Goal: Task Accomplishment & Management: Manage account settings

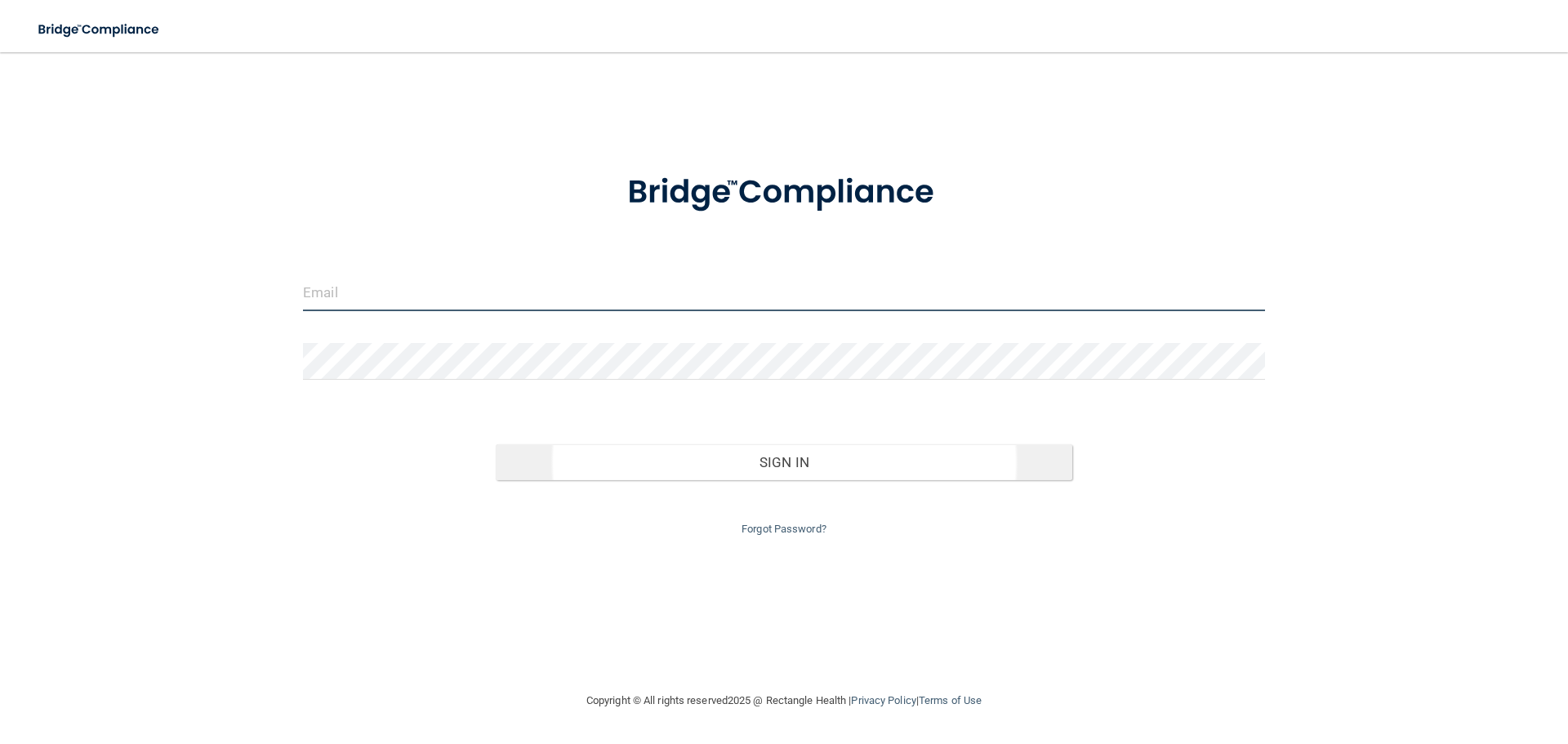
type input "[EMAIL_ADDRESS][DOMAIN_NAME]"
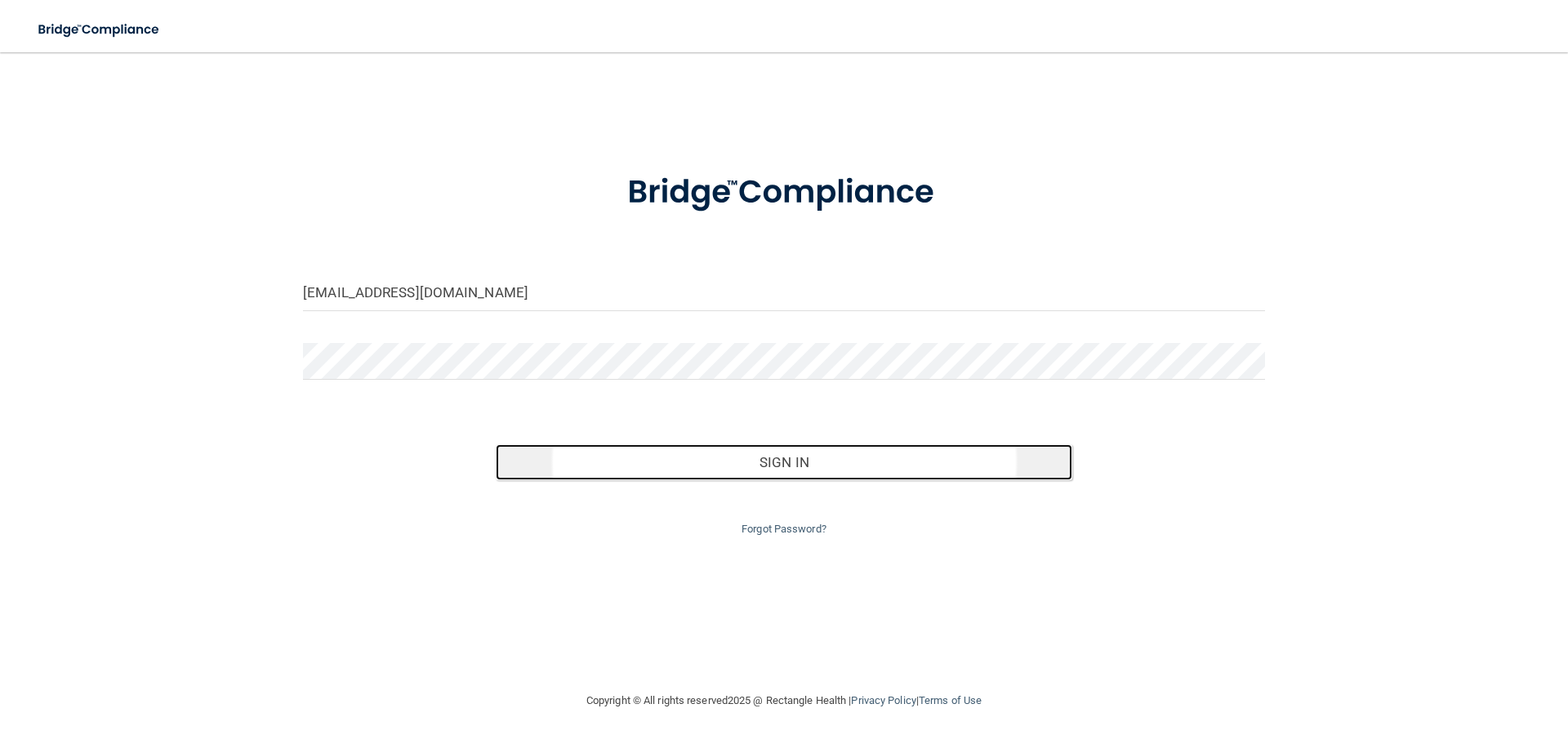
click at [826, 473] on button "Sign In" at bounding box center [784, 462] width 577 height 36
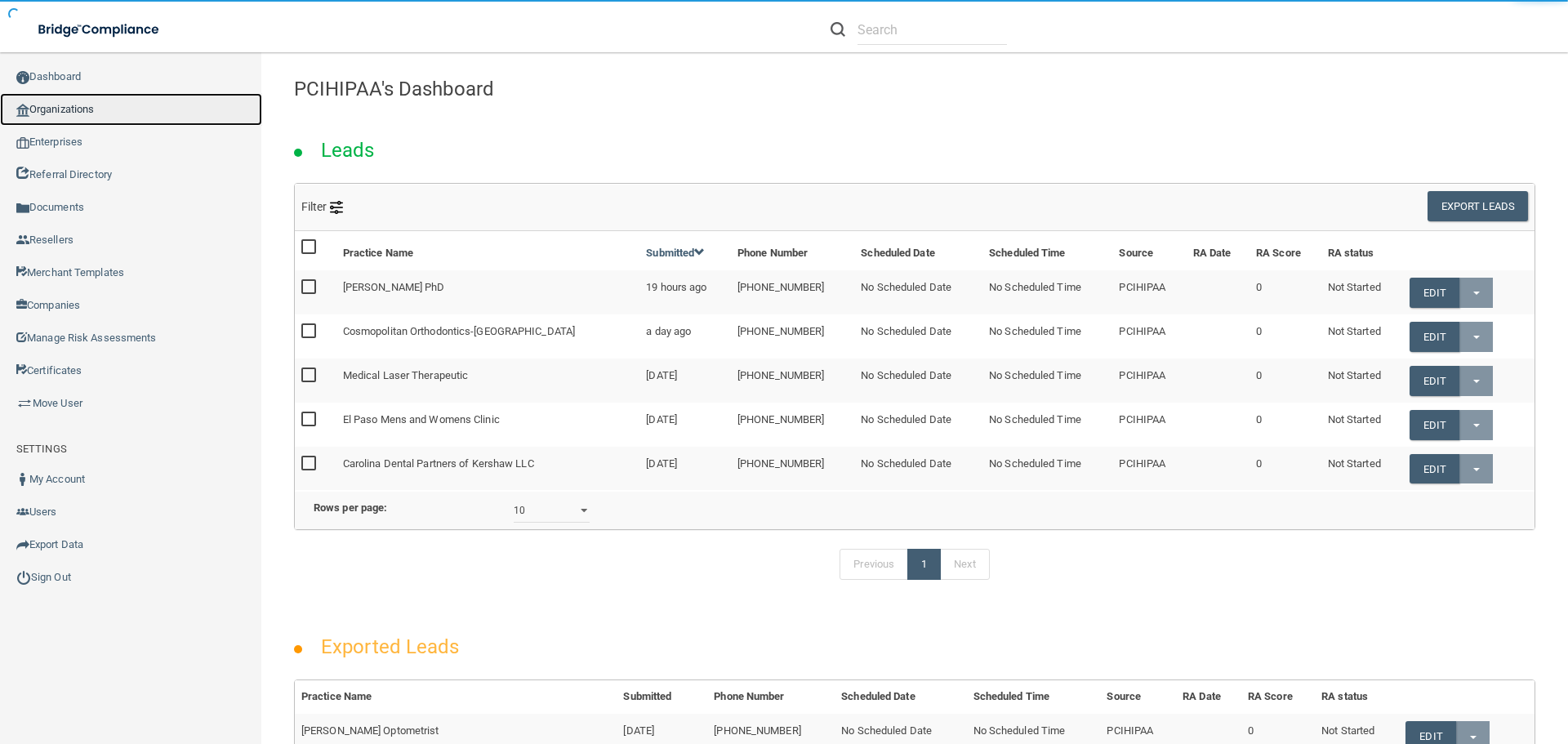
click at [62, 107] on link "Organizations" at bounding box center [131, 109] width 262 height 33
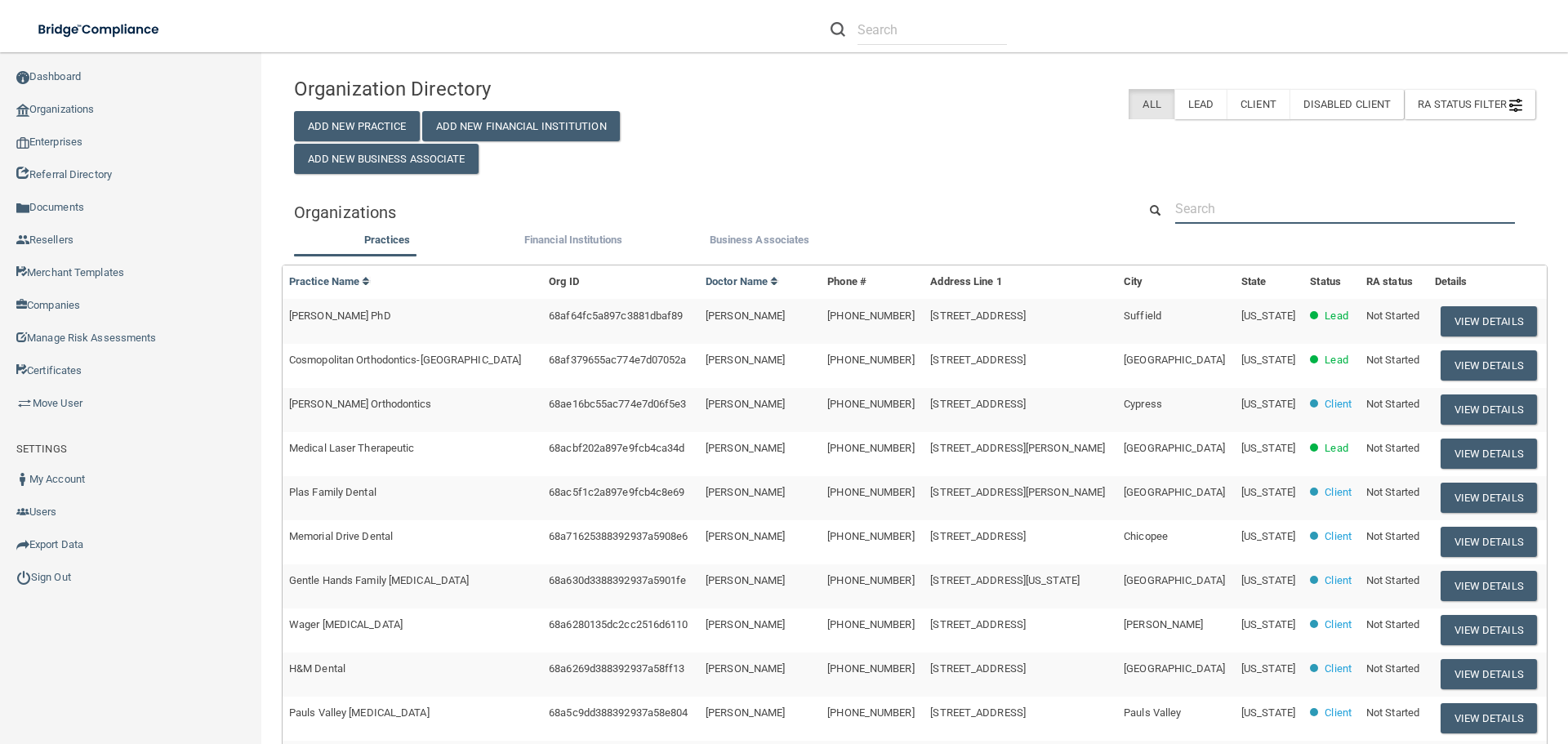
click at [1230, 210] on input "text" at bounding box center [1345, 209] width 340 height 30
paste input "MYMYCOLAB"
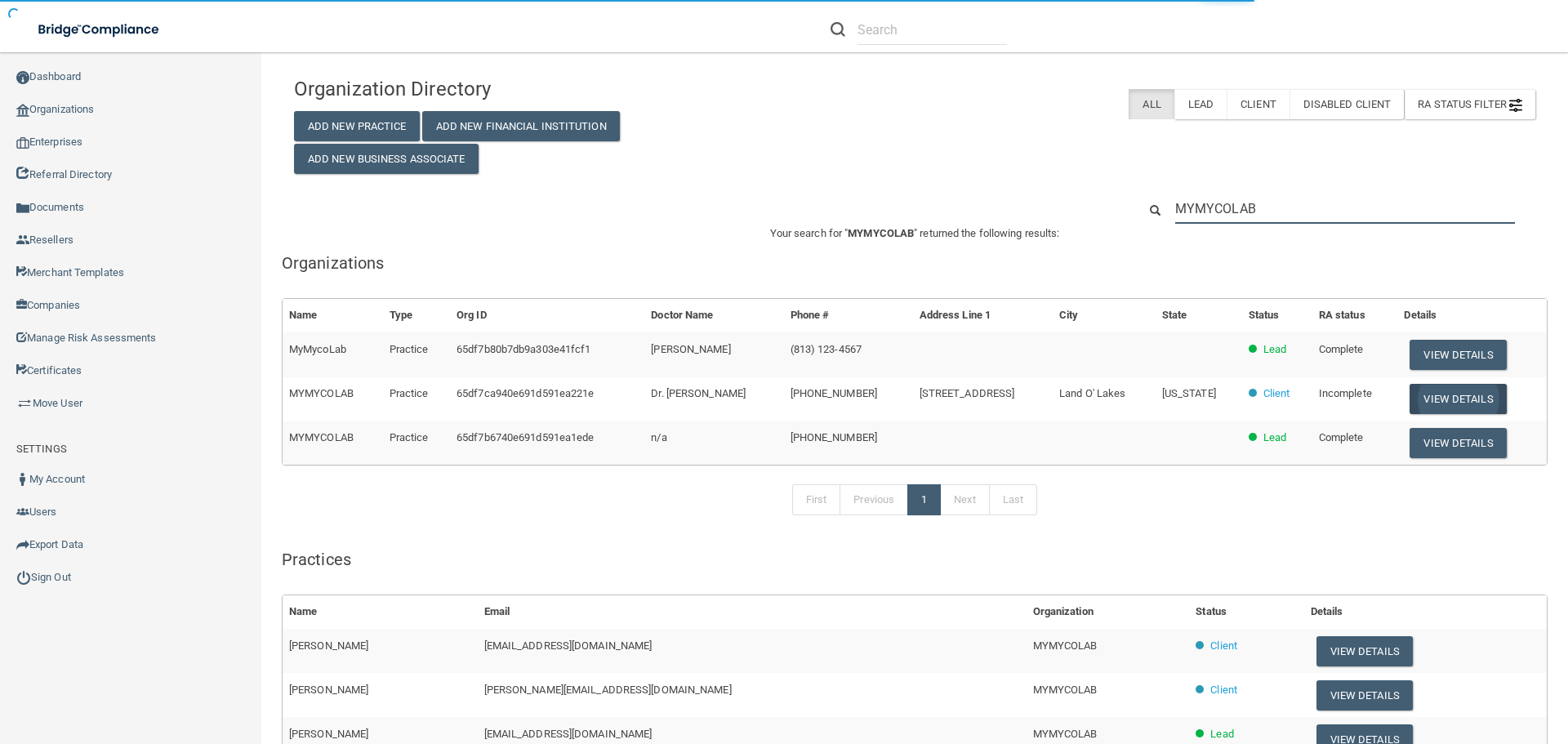
type input "MYMYCOLAB"
click at [1438, 394] on button "View Details" at bounding box center [1458, 399] width 97 height 30
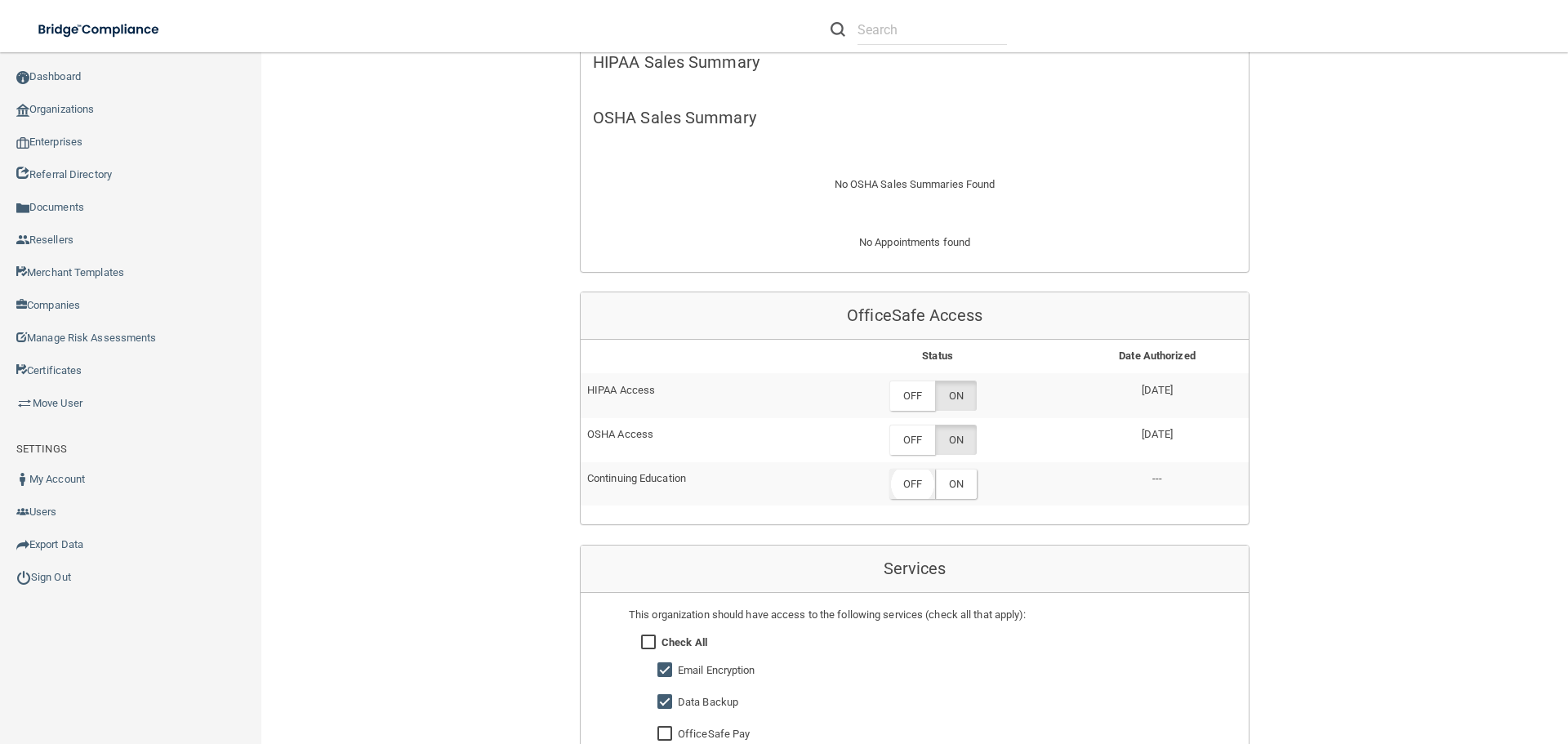
scroll to position [572, 0]
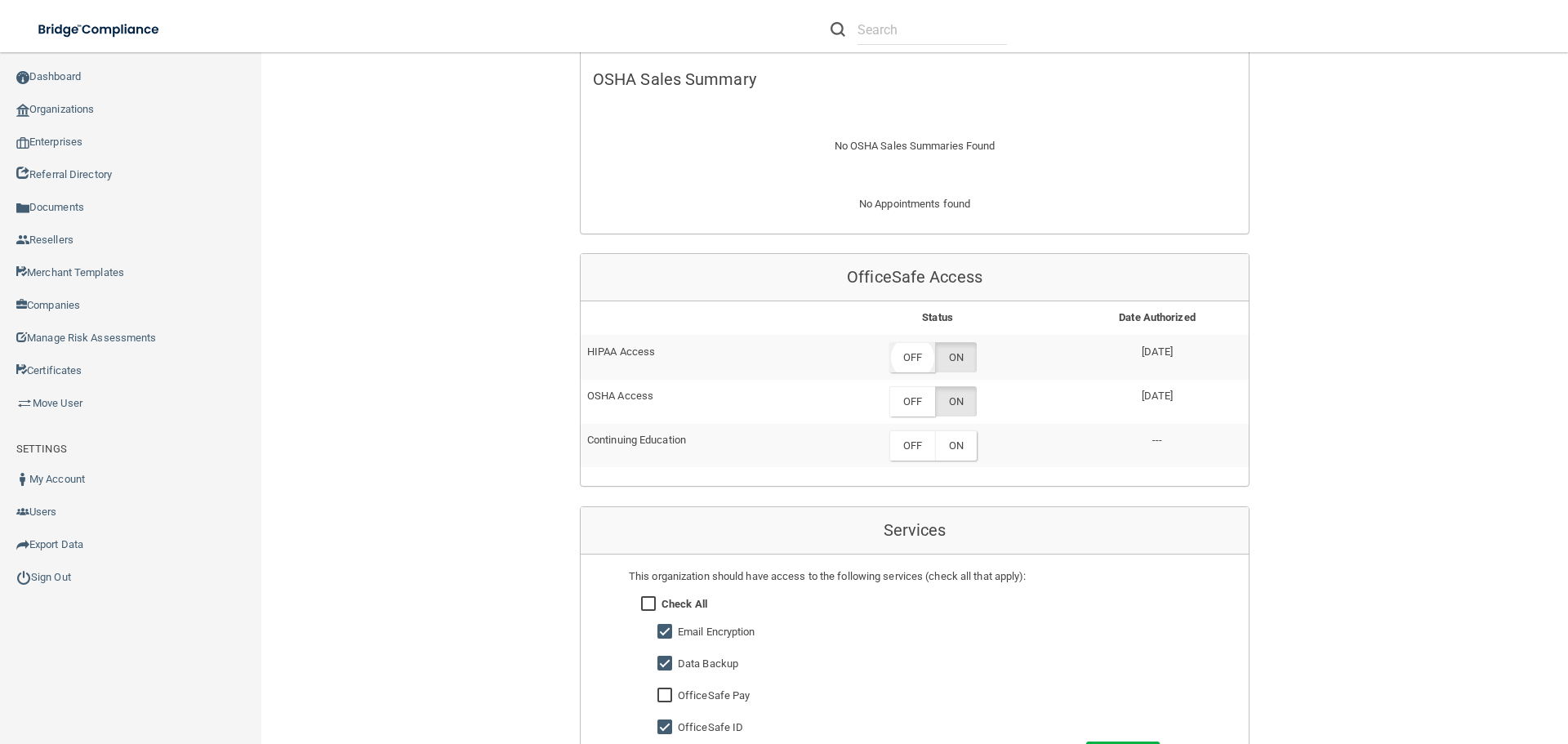
click at [912, 359] on label "OFF" at bounding box center [912, 357] width 46 height 30
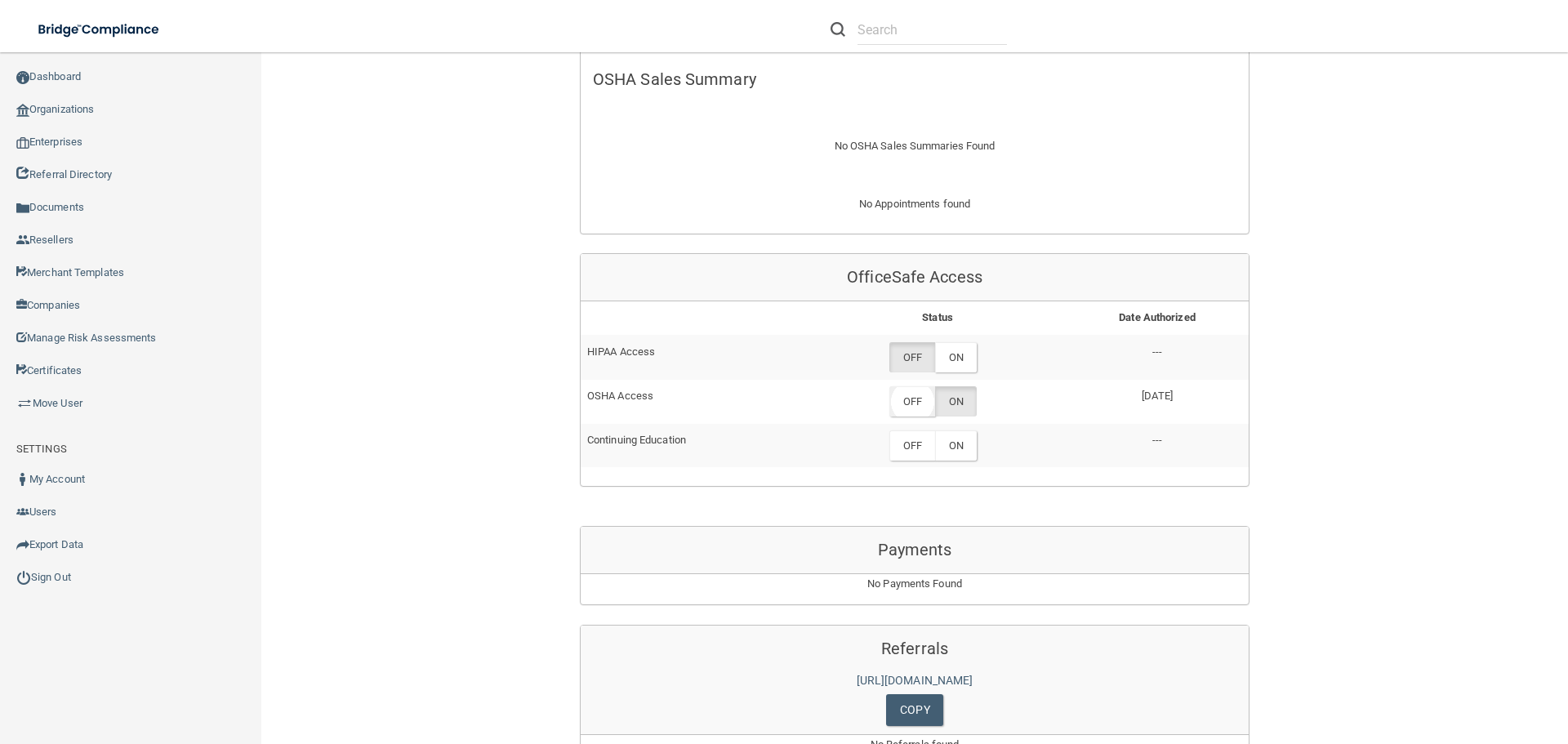
click at [914, 396] on label "OFF" at bounding box center [912, 401] width 46 height 30
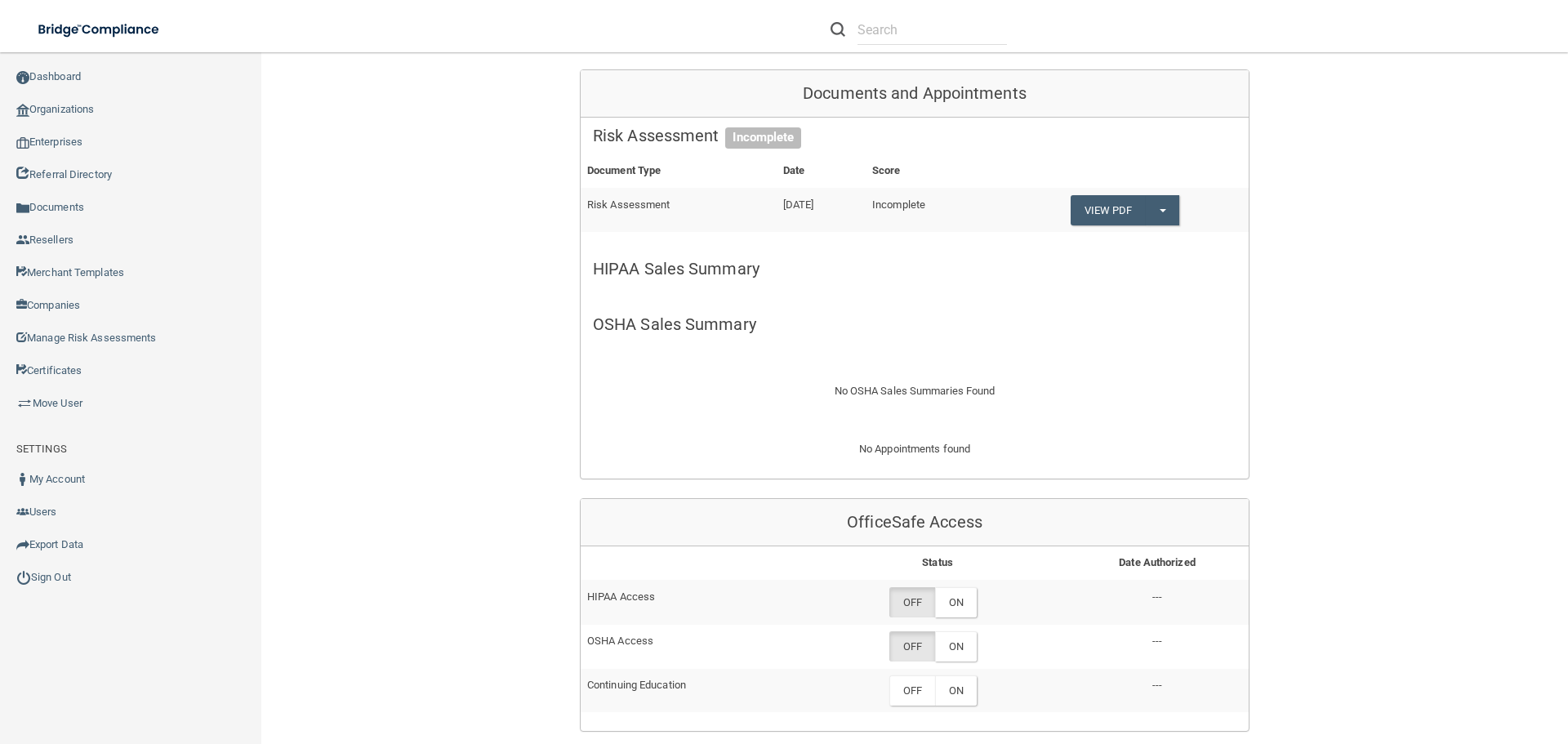
scroll to position [0, 0]
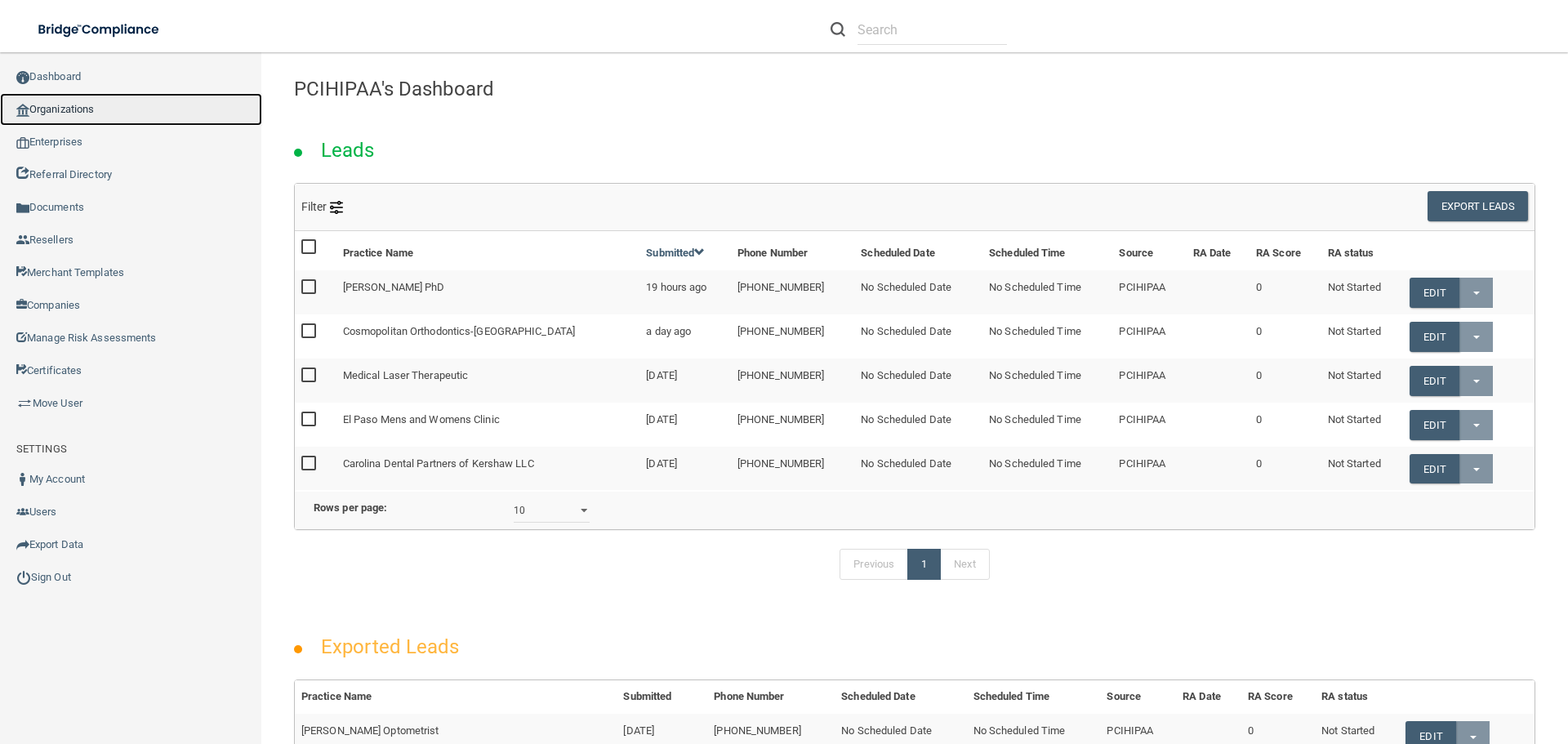
click at [87, 106] on link "Organizations" at bounding box center [131, 109] width 262 height 33
click at [91, 81] on link "Dashboard" at bounding box center [131, 77] width 262 height 33
click at [74, 103] on link "Organizations" at bounding box center [131, 109] width 262 height 33
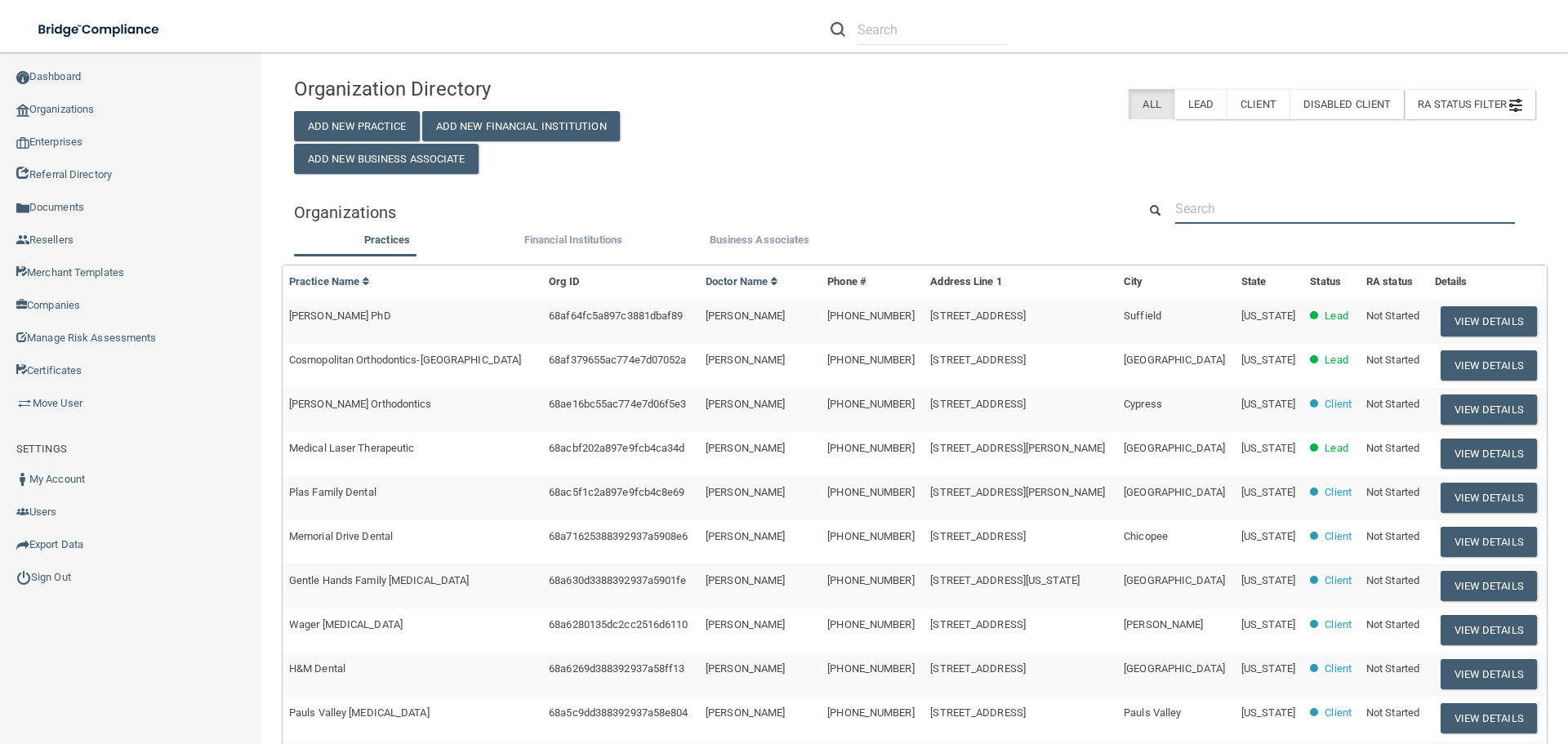
click at [1199, 211] on input "text" at bounding box center [1345, 209] width 340 height 30
paste input "Pierreskincare"
type input "Pierreskincare"
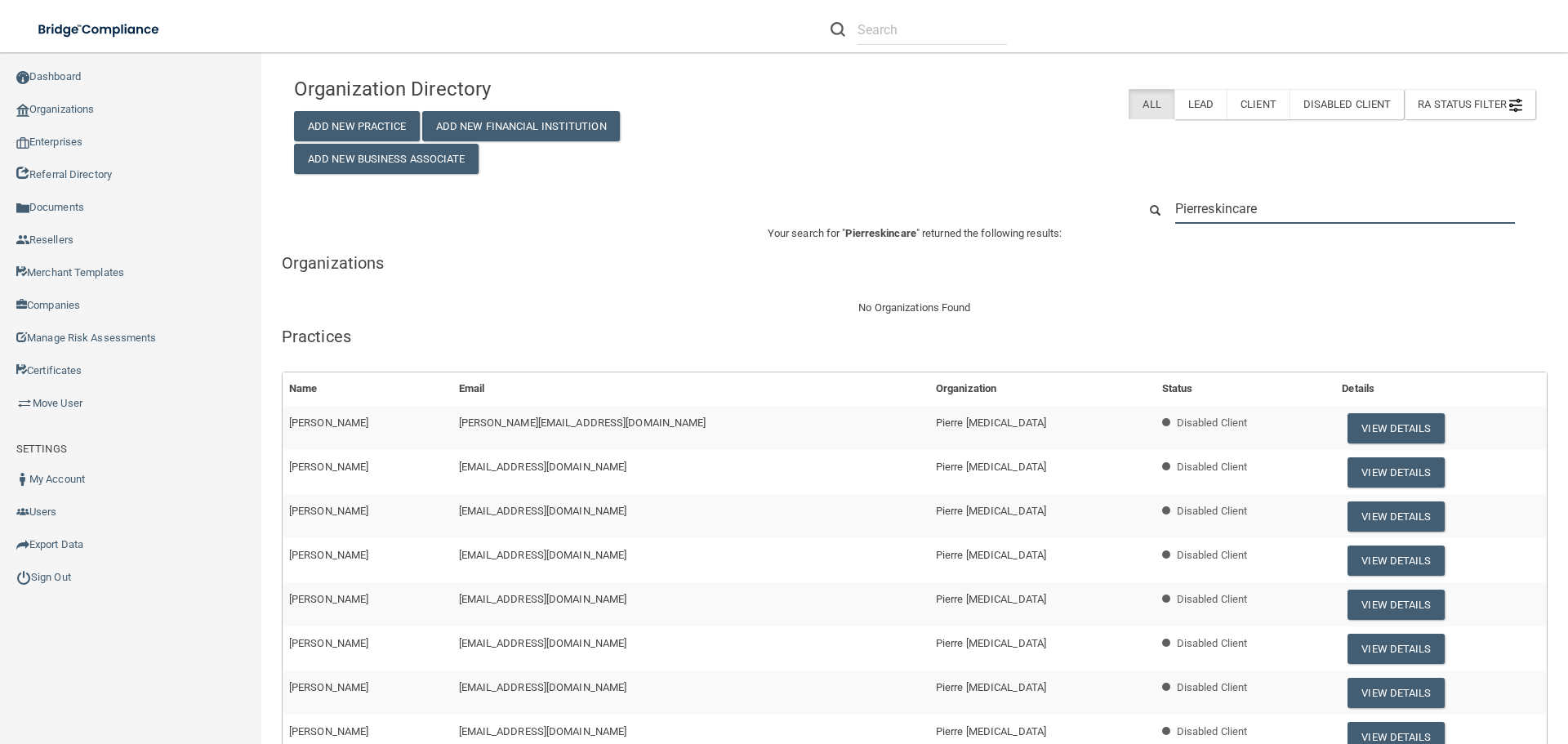
click at [1269, 220] on input "Pierreskincare" at bounding box center [1345, 209] width 340 height 30
drag, startPoint x: 1125, startPoint y: 197, endPoint x: 1022, endPoint y: 192, distance: 103.1
click at [1052, 188] on div "Organization Directory Add New Practice Add New Financial Institution Add New B…" at bounding box center [914, 606] width 1242 height 1075
paste input "(805) 496-9190"
type input "(805) 496-9190"
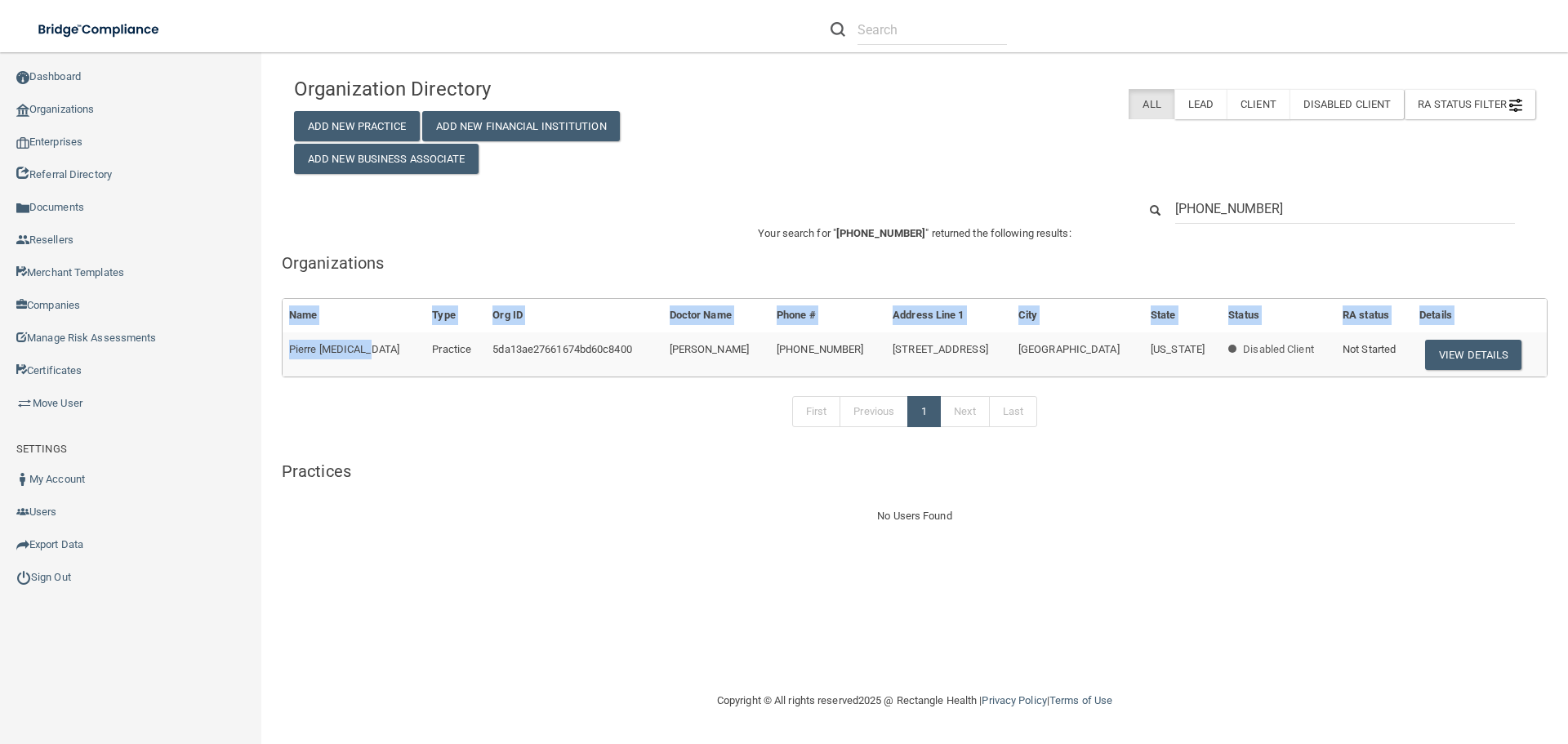
drag, startPoint x: 371, startPoint y: 352, endPoint x: 277, endPoint y: 353, distance: 94.0
click at [277, 353] on div "Name Type Org ID Doctor Name Phone # Address Line 1 City State Status RA status…" at bounding box center [914, 338] width 1290 height 79
copy div "Name Type Org ID Doctor Name Phone # Address Line 1 City State Status RA status…"
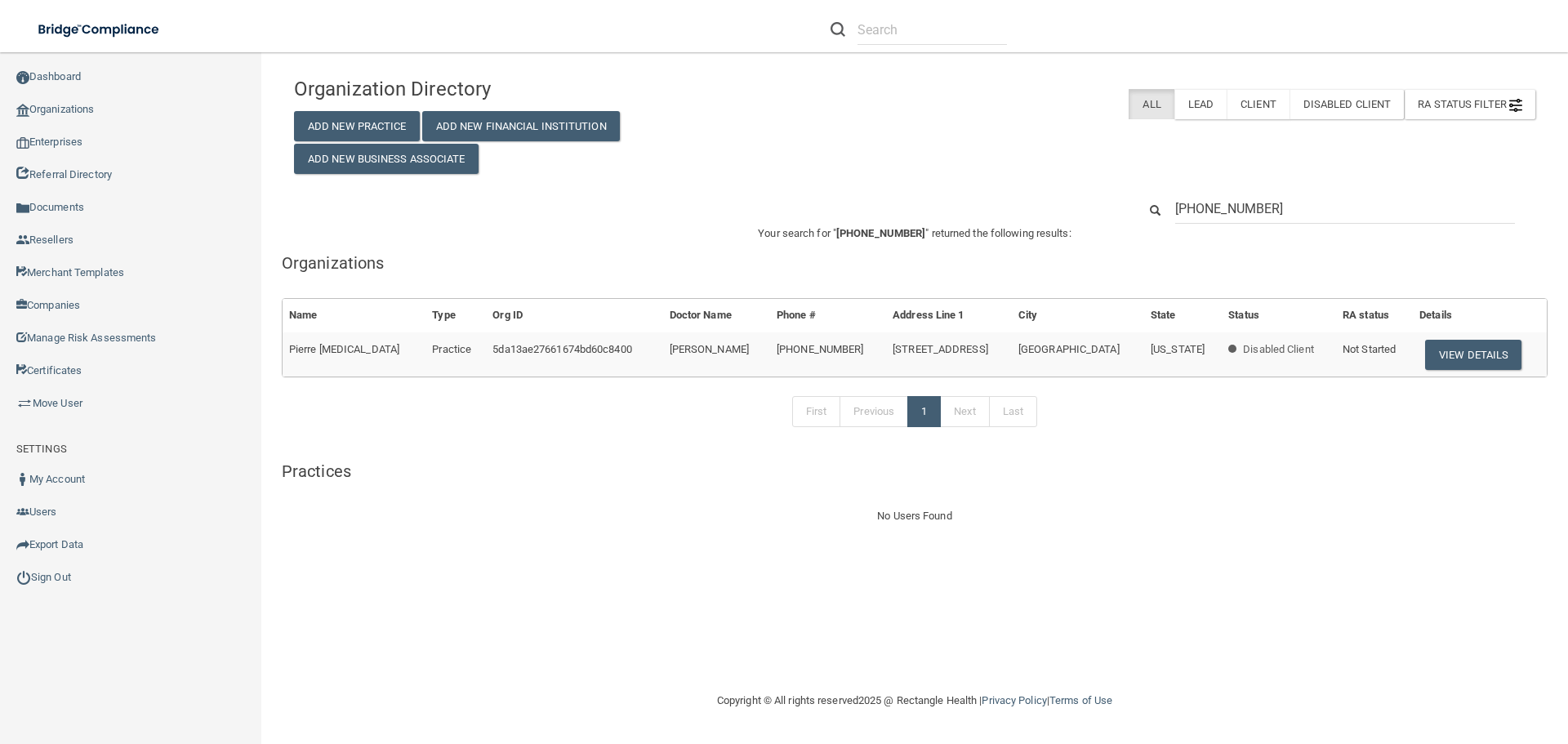
drag, startPoint x: 455, startPoint y: 449, endPoint x: 444, endPoint y: 437, distance: 16.3
click at [455, 450] on div "First Previous 1 Next Last" at bounding box center [914, 415] width 1290 height 75
drag, startPoint x: 367, startPoint y: 354, endPoint x: 290, endPoint y: 352, distance: 77.0
click at [290, 352] on td "Pierre Skin Care" at bounding box center [354, 355] width 143 height 44
copy span "Pierre Skin Care"
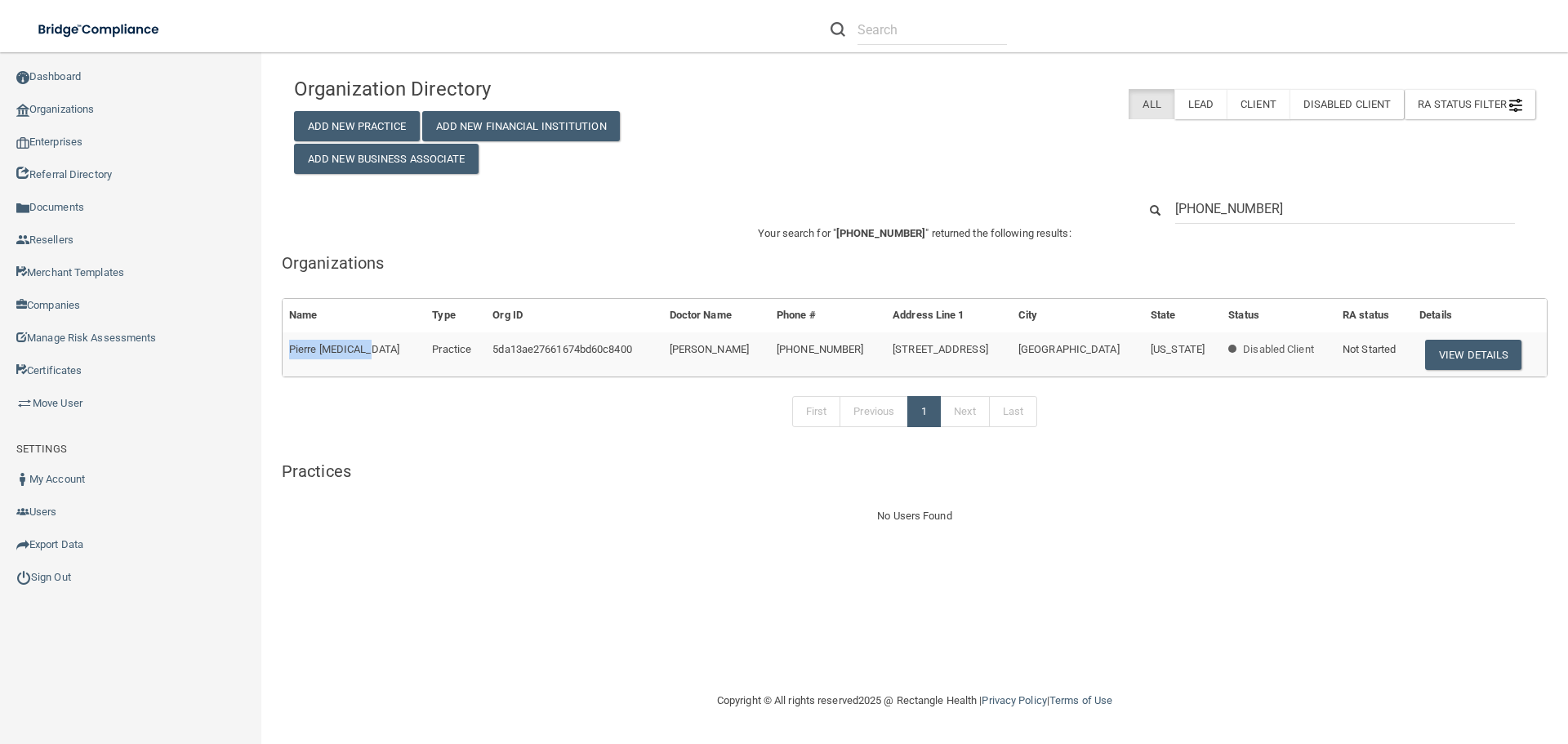
copy span "Pierre Skin Care"
drag, startPoint x: 1088, startPoint y: 179, endPoint x: 1016, endPoint y: 175, distance: 72.1
click at [1016, 175] on div "Organization Directory Add New Practice Add New Financial Institution Add New B…" at bounding box center [914, 298] width 1242 height 458
paste input "C.A.Clements, DDS, Inc."
type input "C.A.Clements, DDS, Inc."
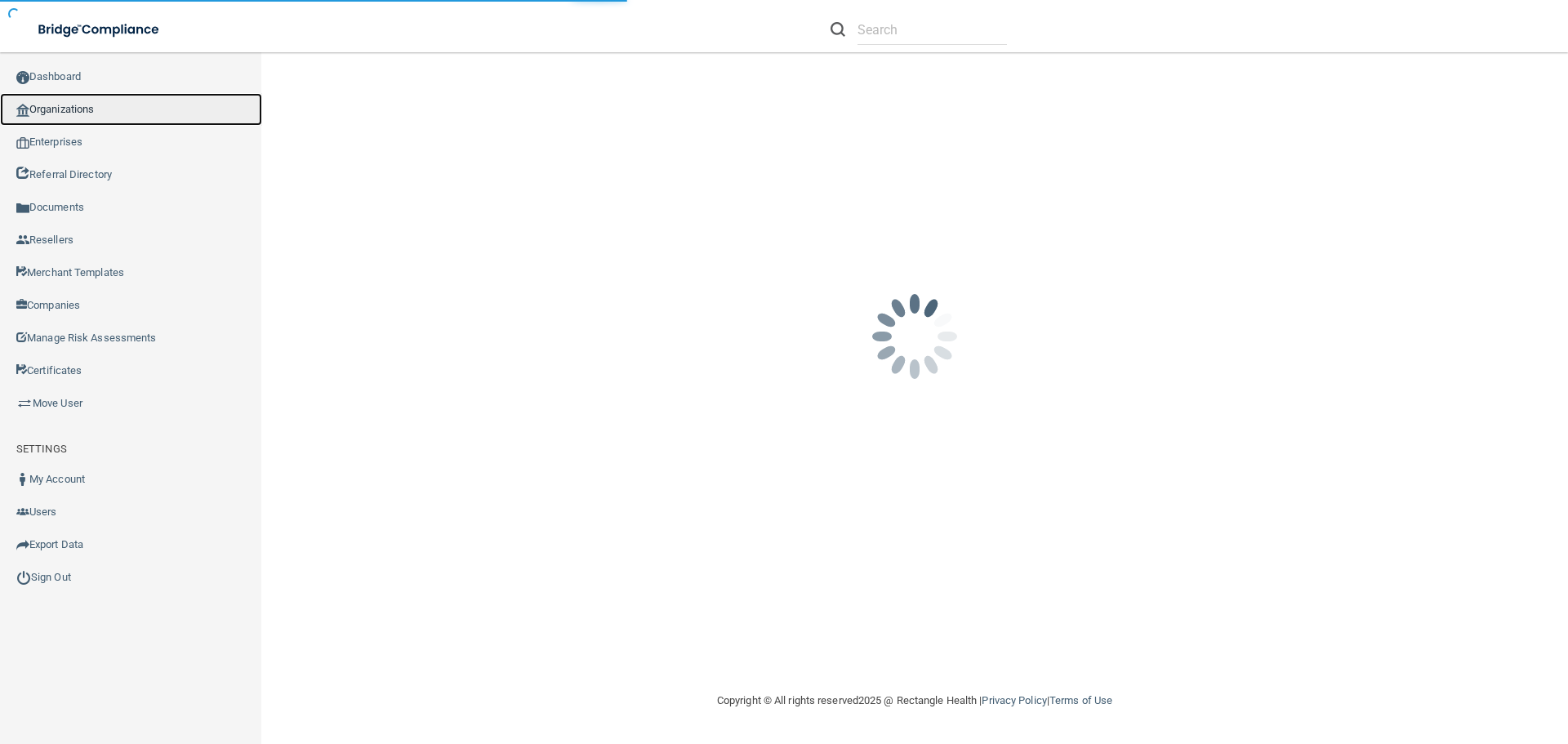
click at [84, 115] on link "Organizations" at bounding box center [131, 109] width 262 height 33
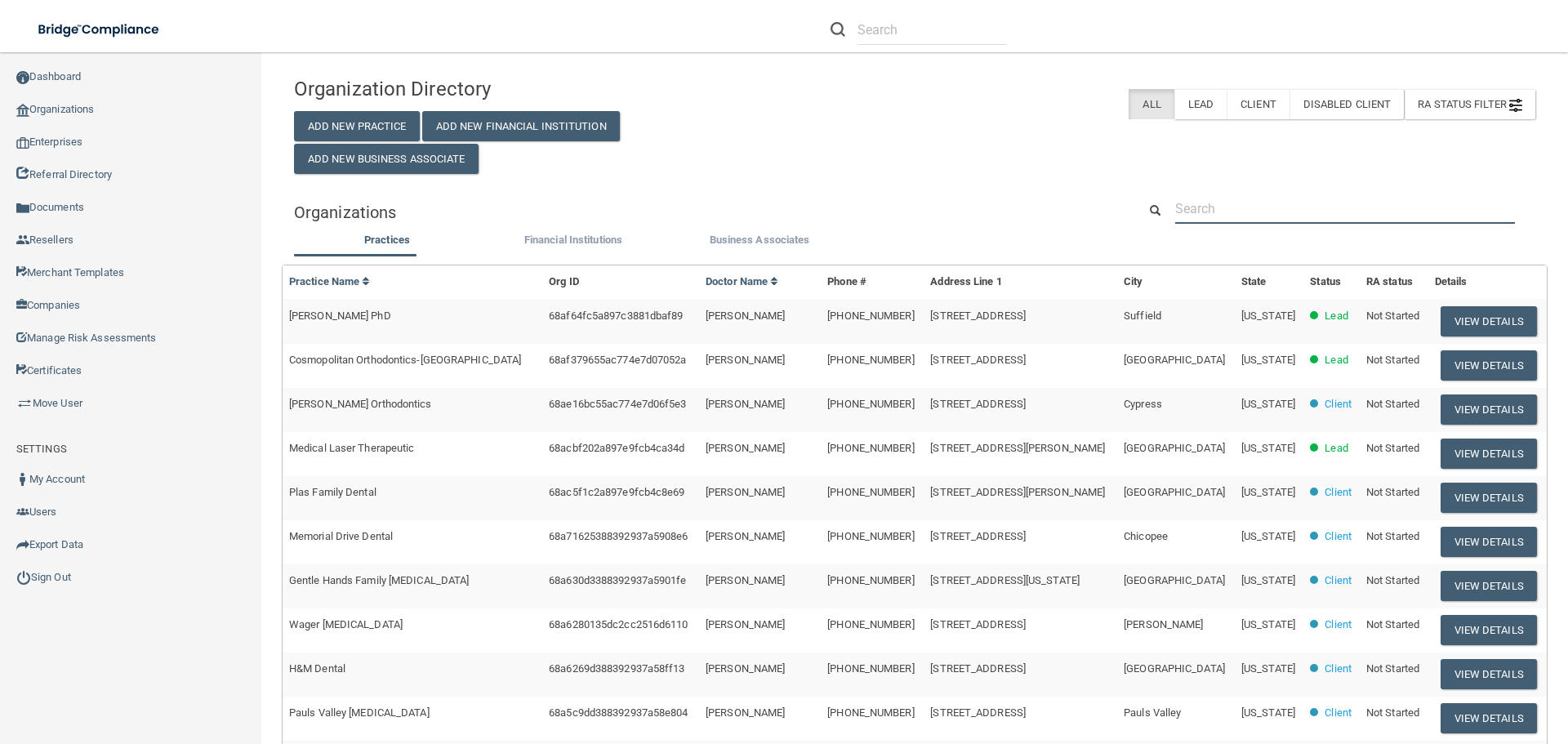
click at [1181, 197] on input "text" at bounding box center [1345, 209] width 340 height 30
paste input "Rari Labs"
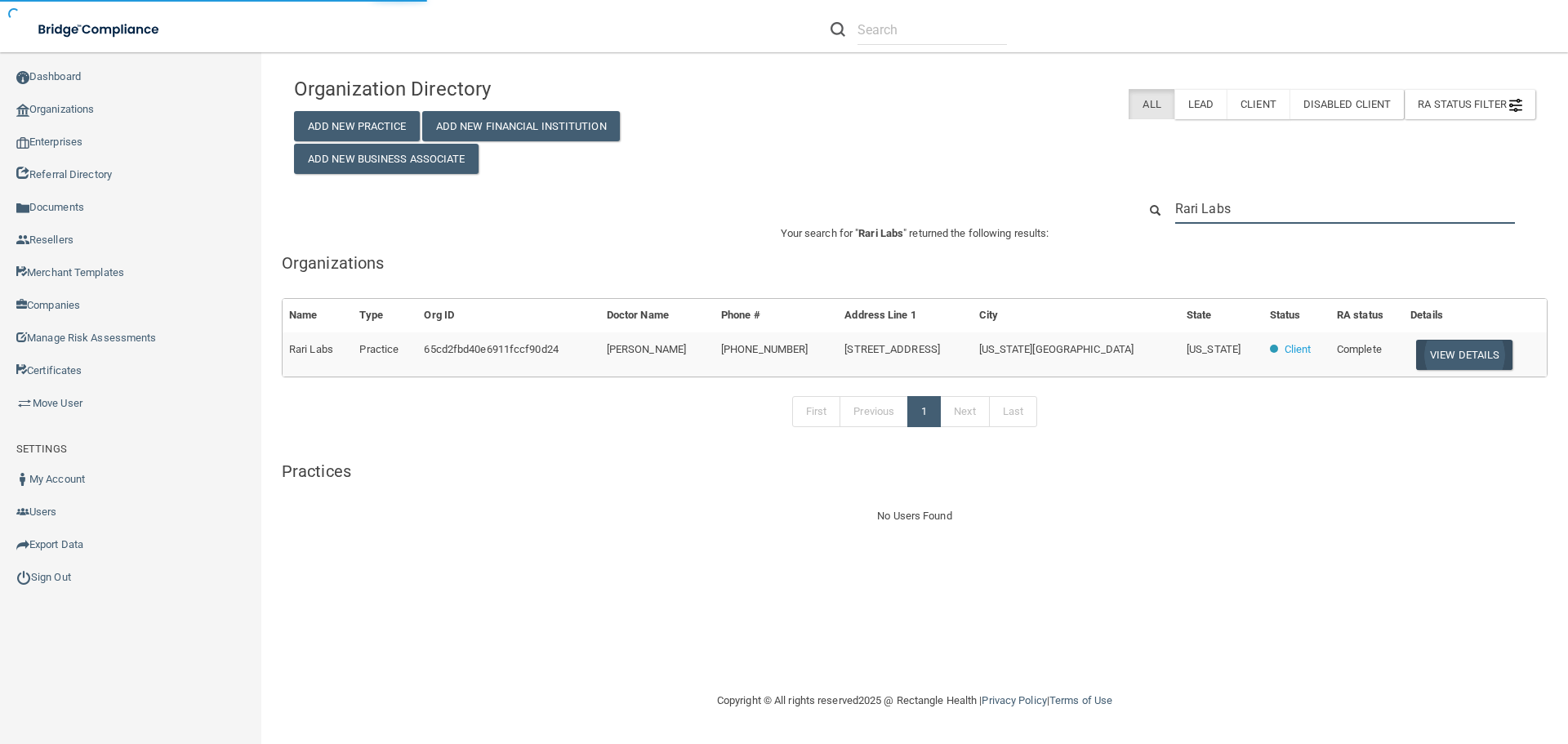
type input "Rari Labs"
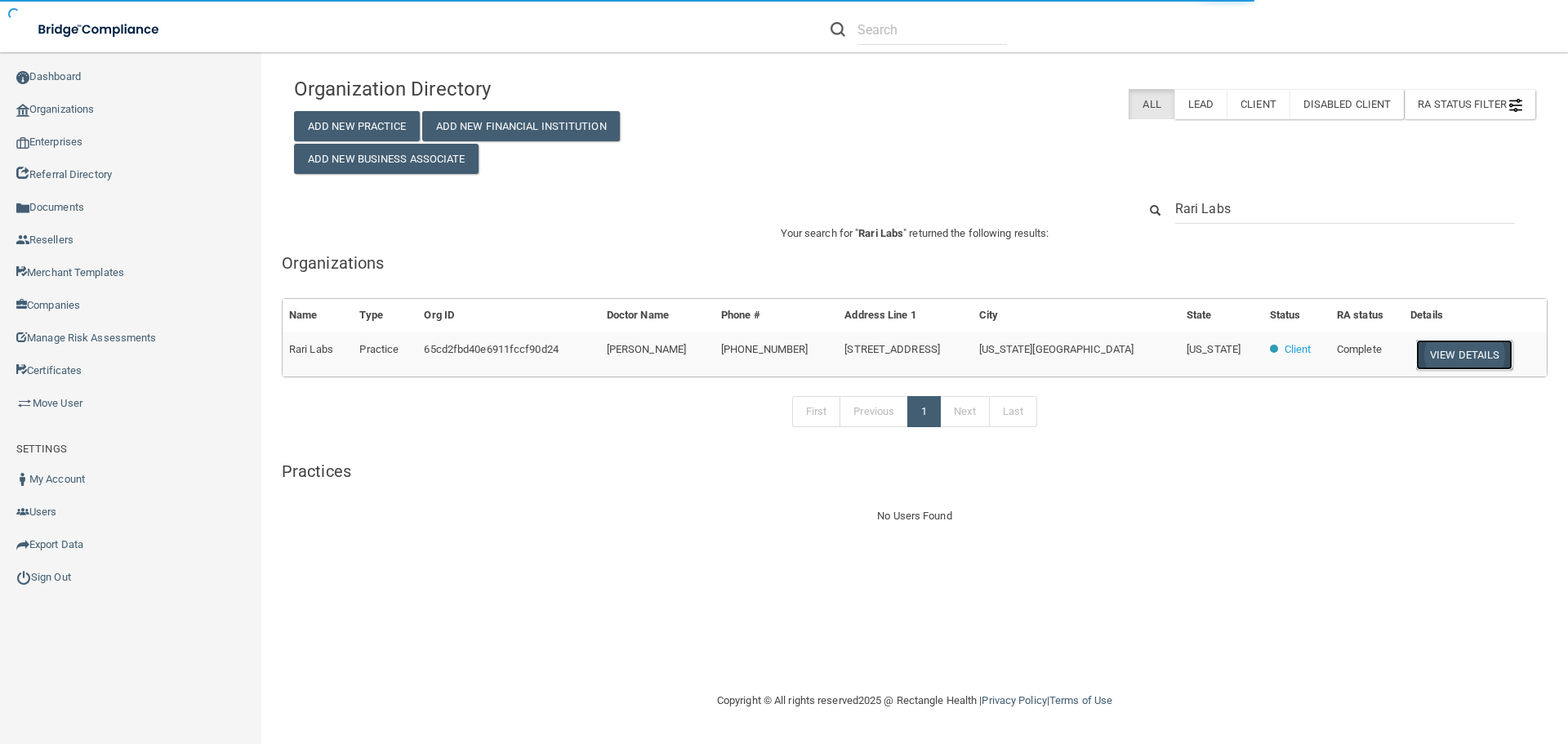
click at [1425, 356] on button "View Details" at bounding box center [1464, 355] width 97 height 30
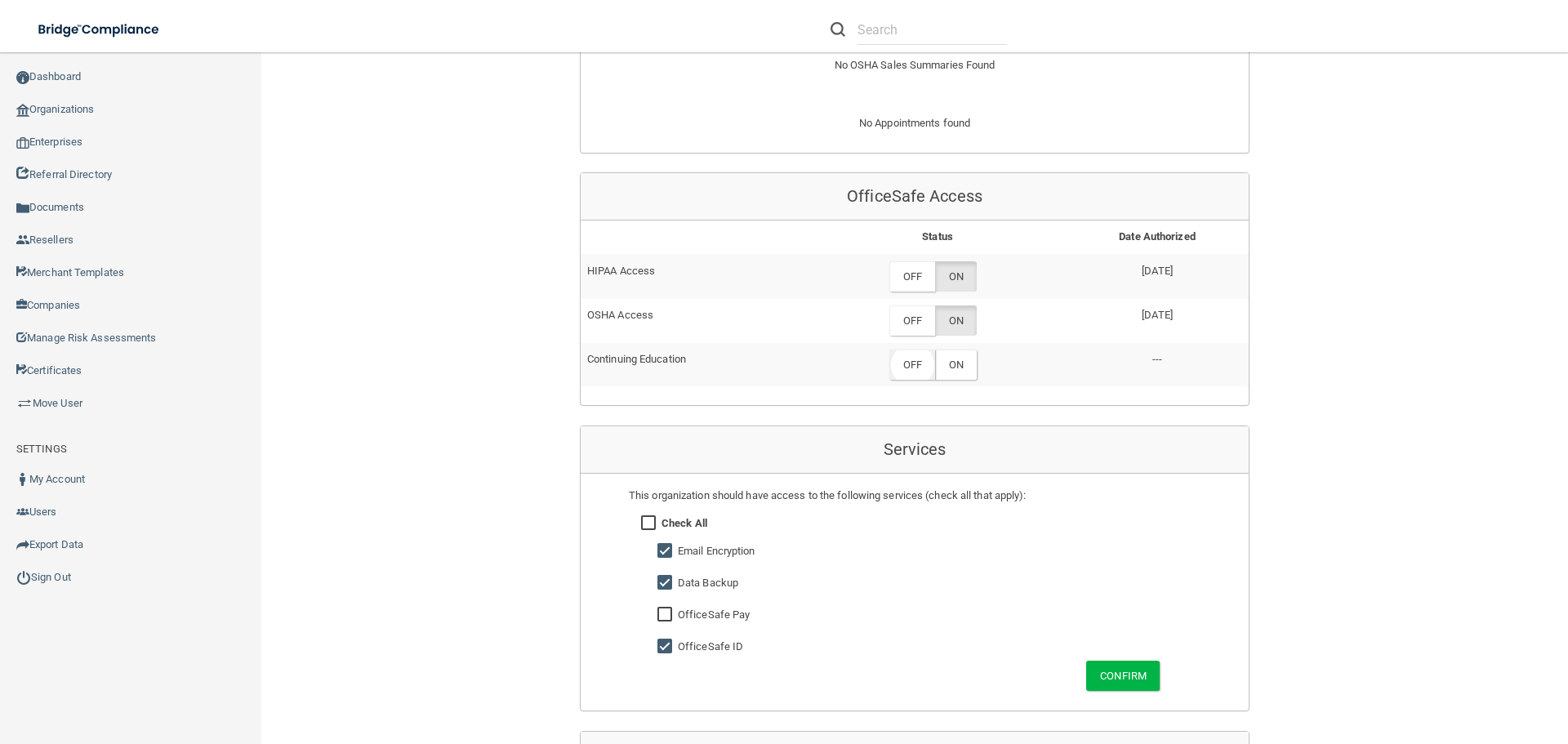
scroll to position [653, 0]
click at [914, 277] on label "OFF" at bounding box center [912, 276] width 46 height 30
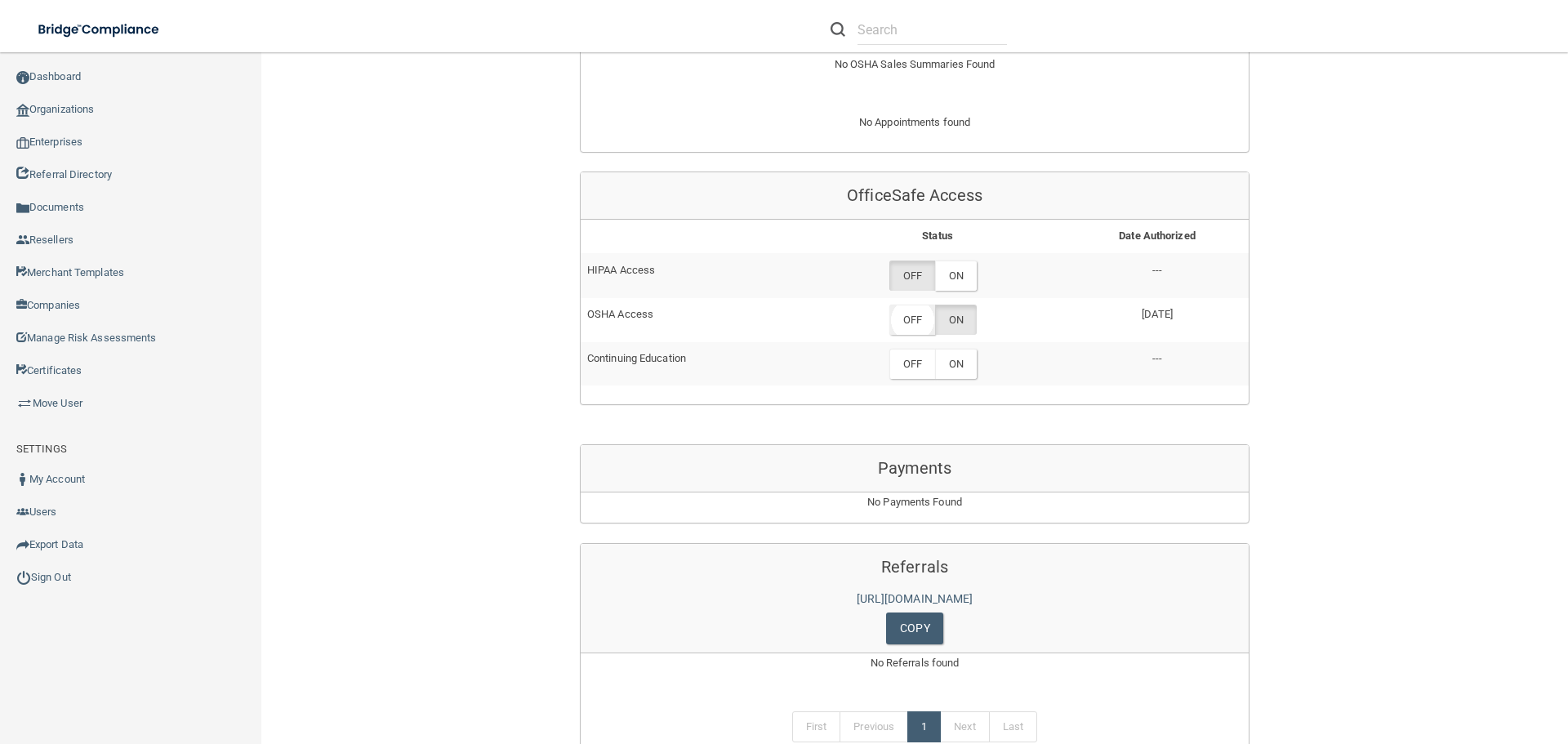
click at [912, 324] on label "OFF" at bounding box center [912, 320] width 46 height 30
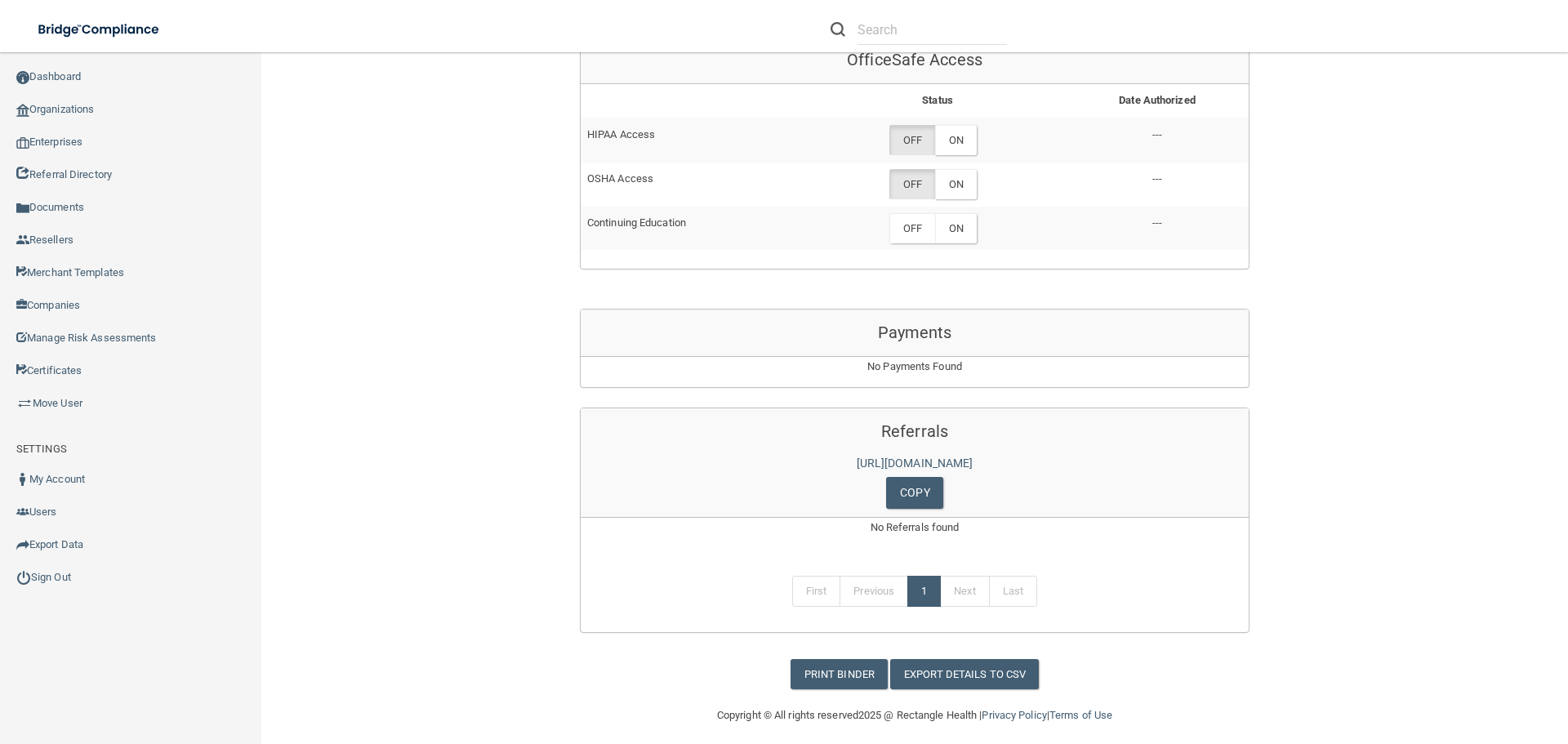
scroll to position [392, 0]
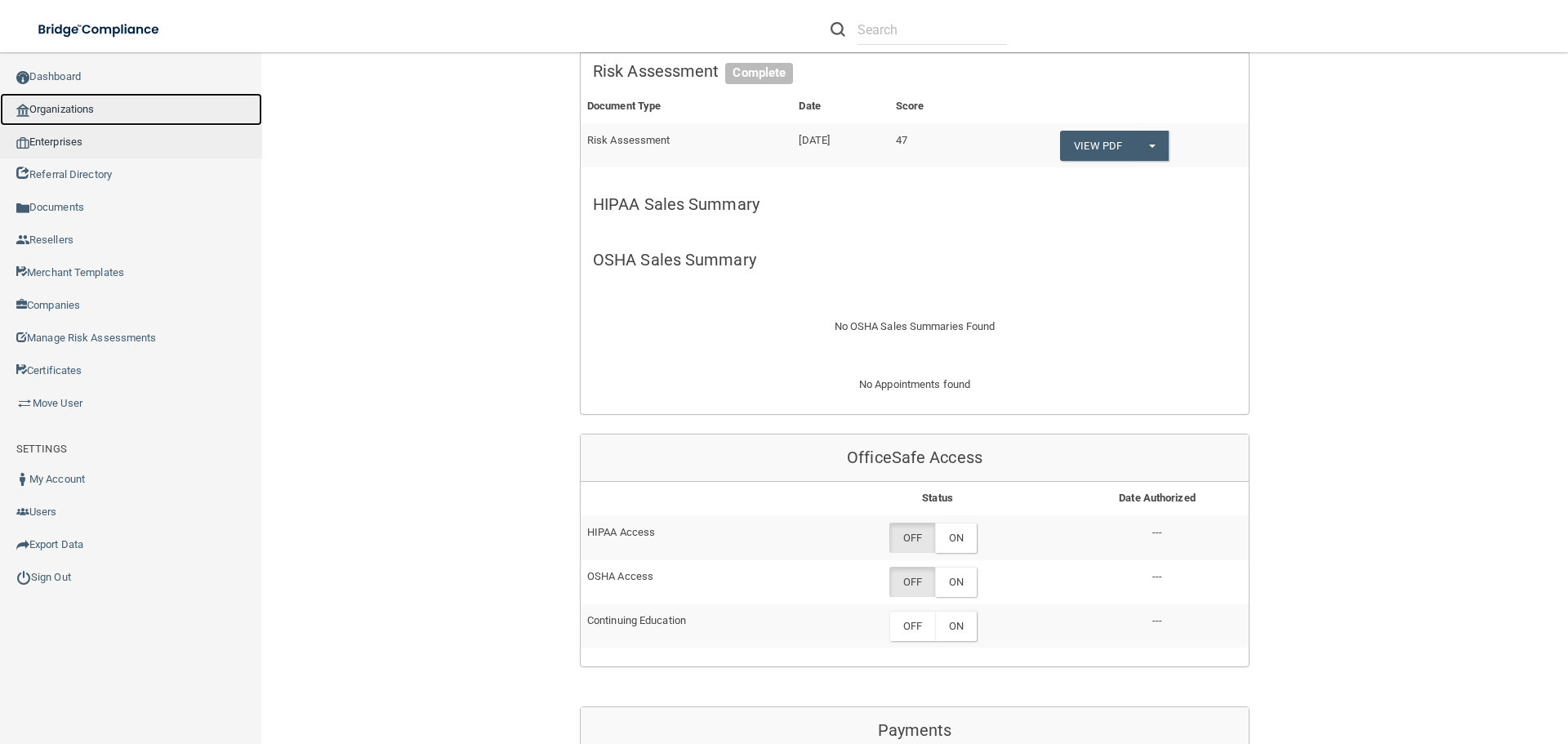
drag, startPoint x: 58, startPoint y: 111, endPoint x: 16, endPoint y: 126, distance: 44.6
click at [58, 111] on link "Organizations" at bounding box center [131, 109] width 262 height 33
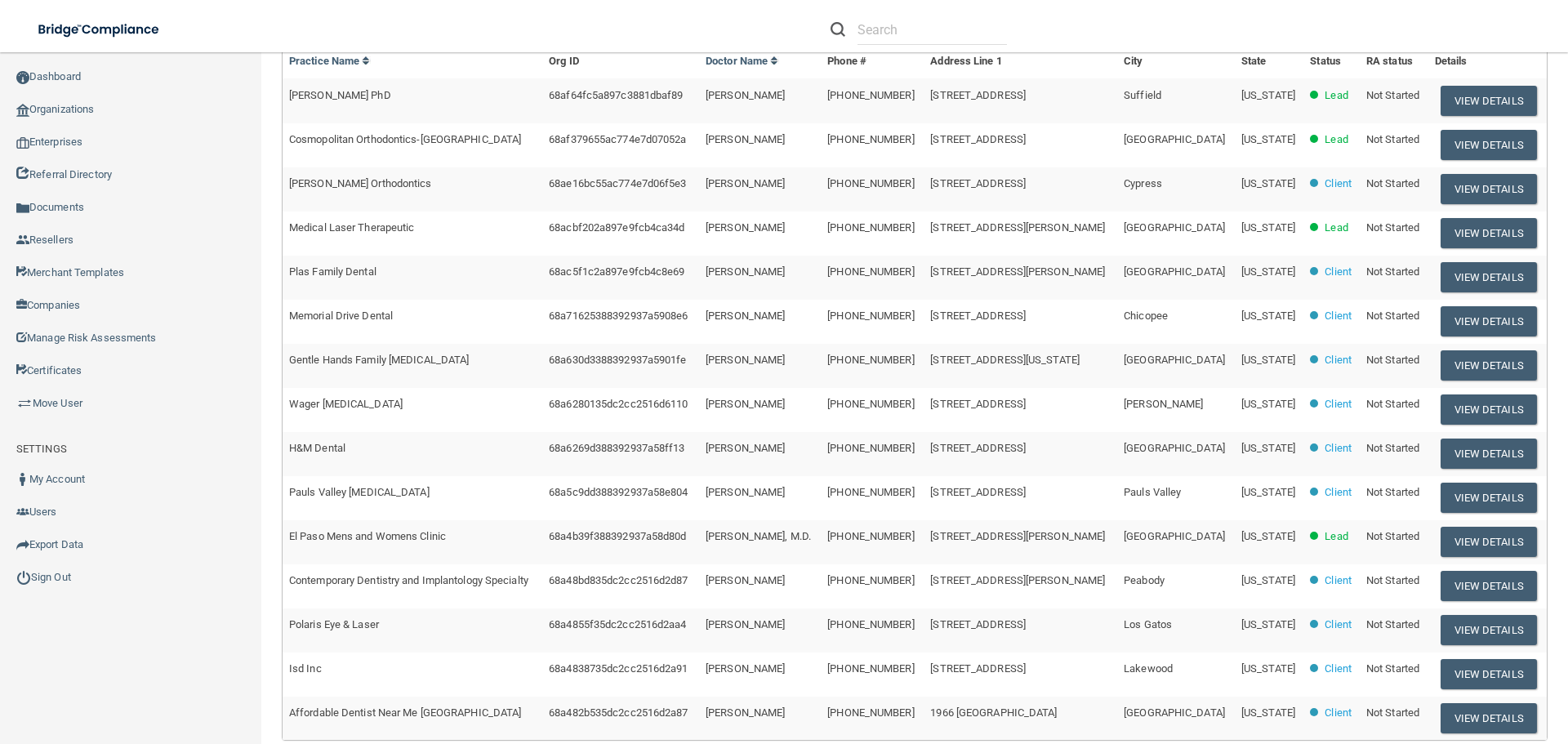
scroll to position [5, 0]
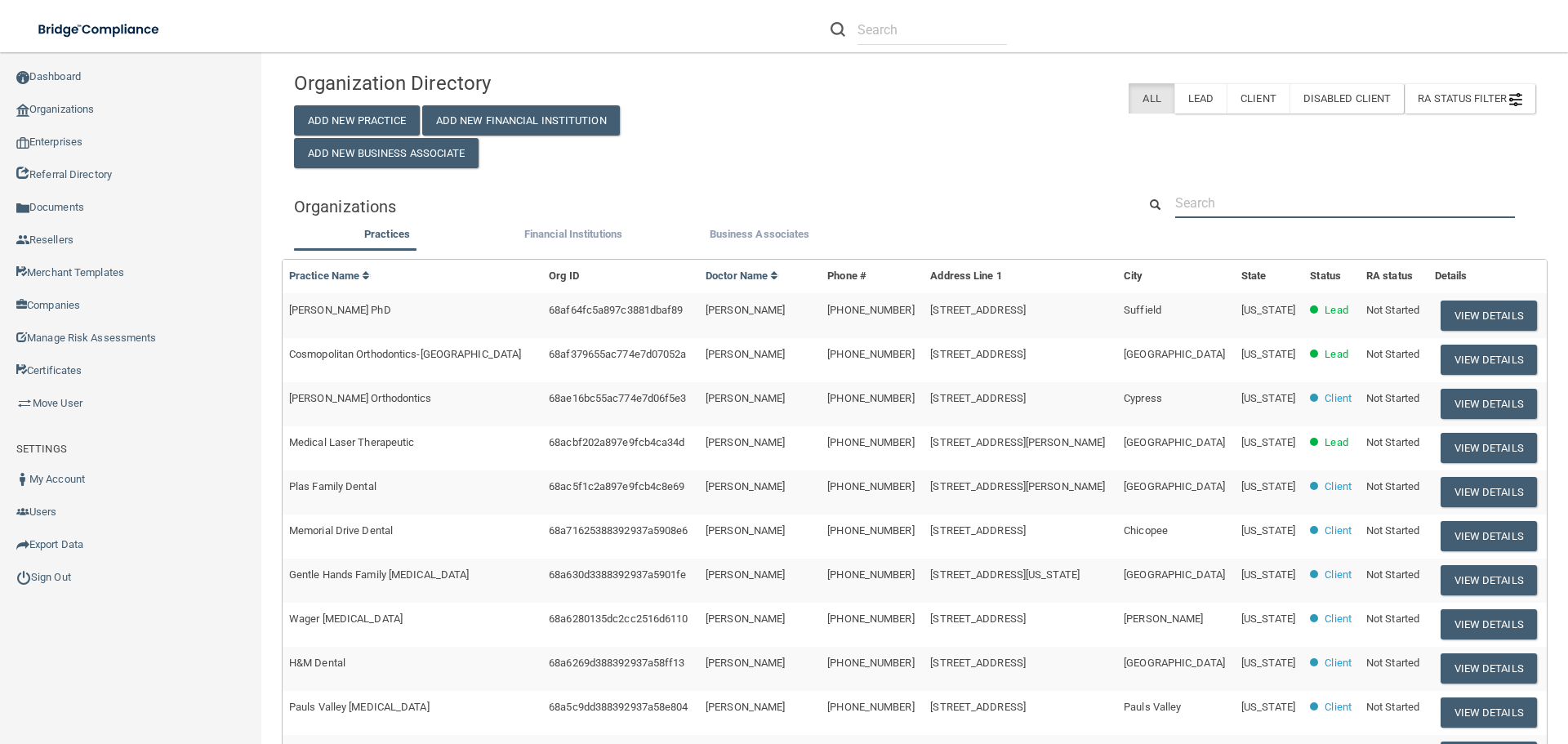
drag, startPoint x: 1221, startPoint y: 204, endPoint x: 1219, endPoint y: 212, distance: 8.2
click at [1221, 204] on input "text" at bounding box center [1345, 203] width 340 height 30
paste input "[GEOGRAPHIC_DATA] Dental Care - [PERSON_NAME]"
type input "[GEOGRAPHIC_DATA] Dental Care - [PERSON_NAME]"
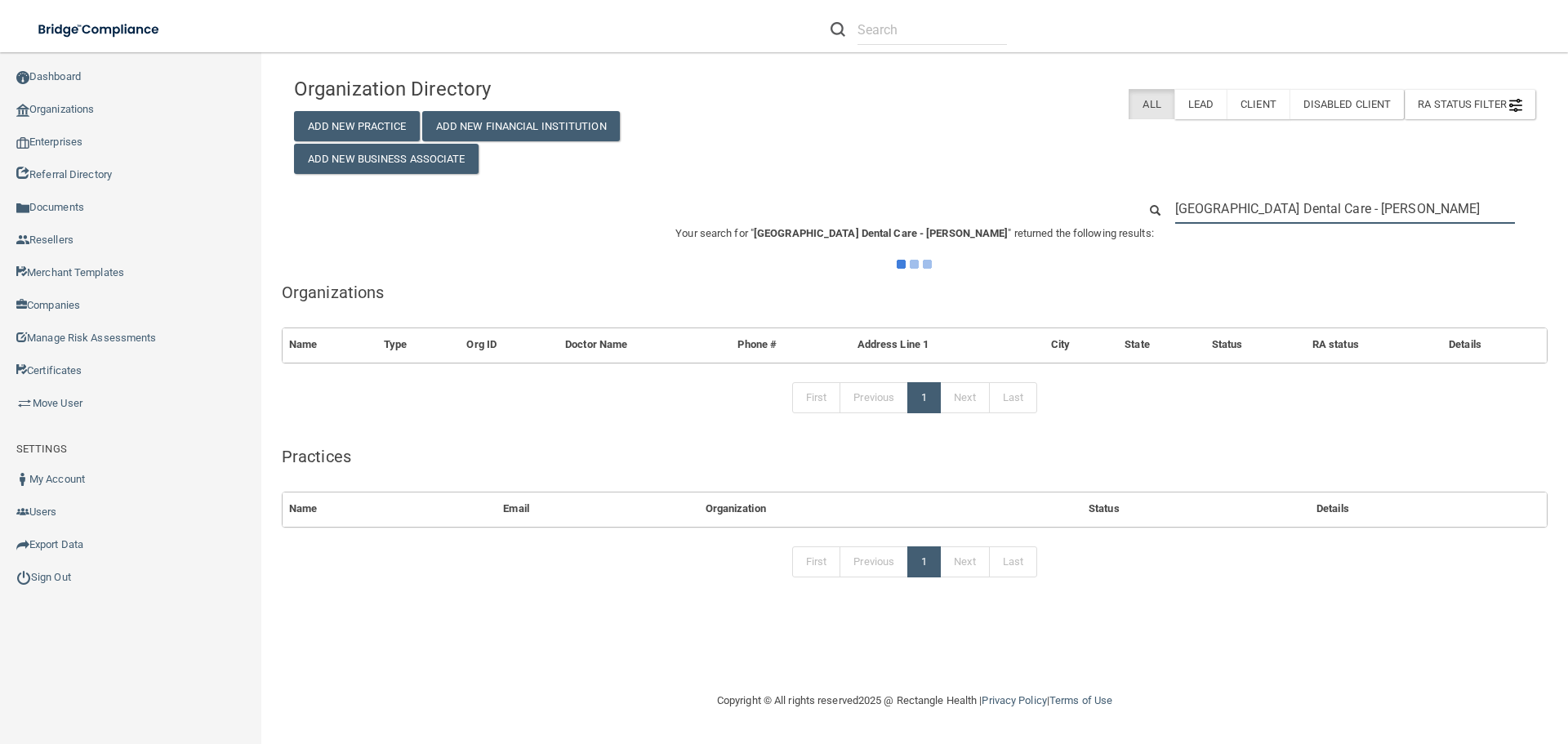
scroll to position [0, 0]
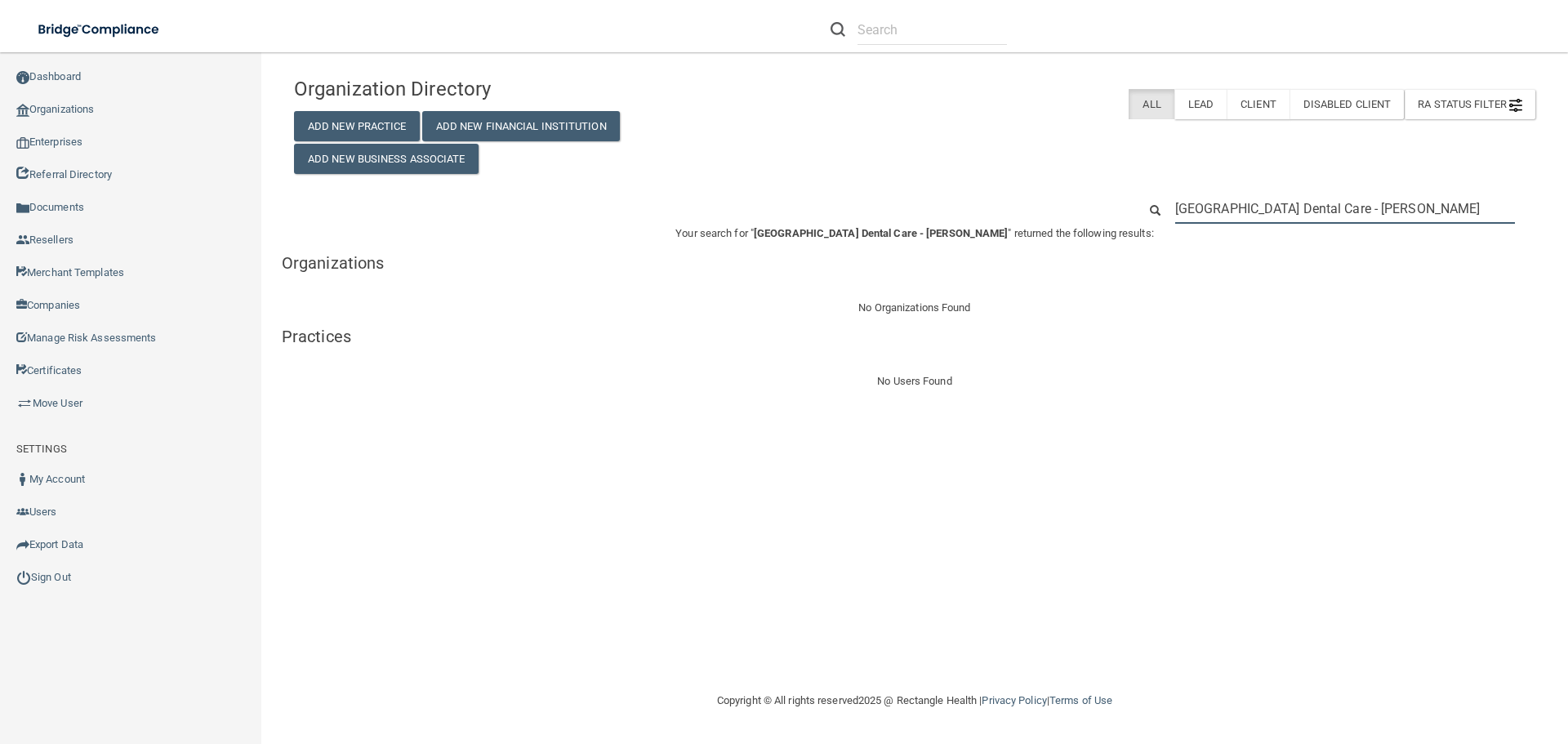
drag, startPoint x: 1425, startPoint y: 210, endPoint x: 1434, endPoint y: 210, distance: 9.0
click at [1425, 210] on input "[GEOGRAPHIC_DATA] Dental Care - [PERSON_NAME]" at bounding box center [1345, 209] width 340 height 30
drag, startPoint x: 1484, startPoint y: 208, endPoint x: 1103, endPoint y: 167, distance: 383.2
click at [1103, 167] on div "Organization Directory Add New Practice Add New Financial Institution Add New B…" at bounding box center [914, 230] width 1242 height 323
paste input "[PHONE_NUMBER]"
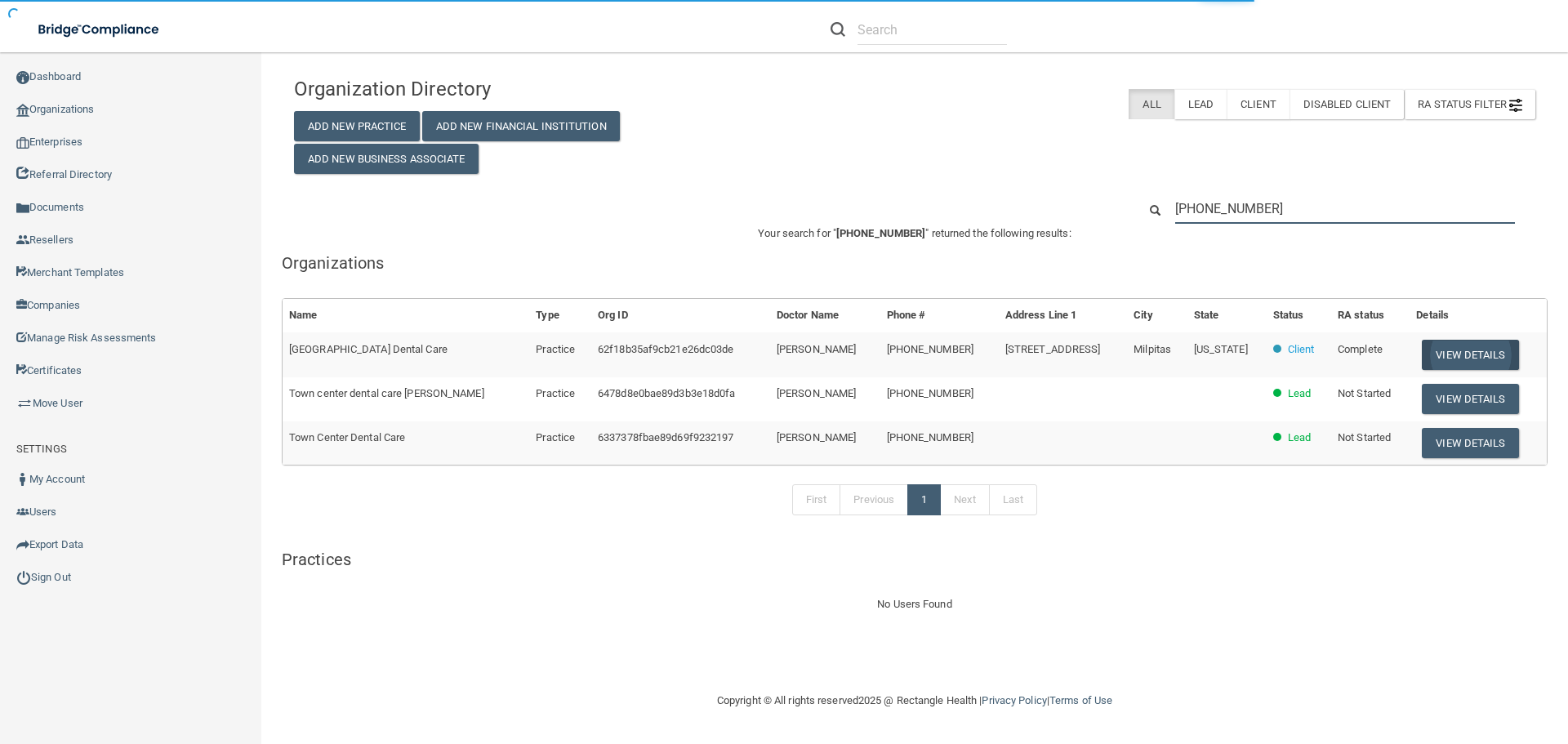
type input "[PHONE_NUMBER]"
click at [1452, 357] on button "View Details" at bounding box center [1470, 355] width 97 height 30
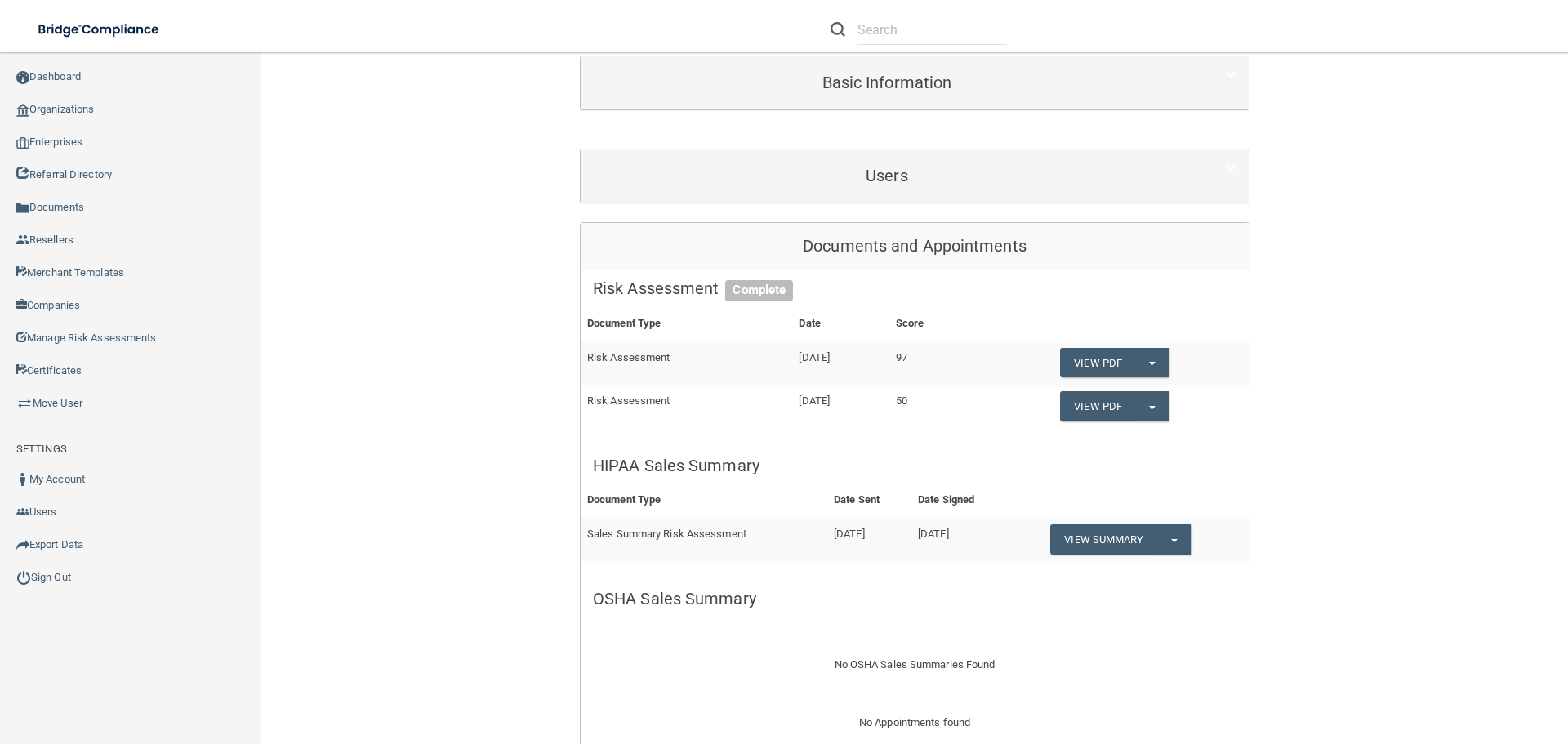
scroll to position [572, 0]
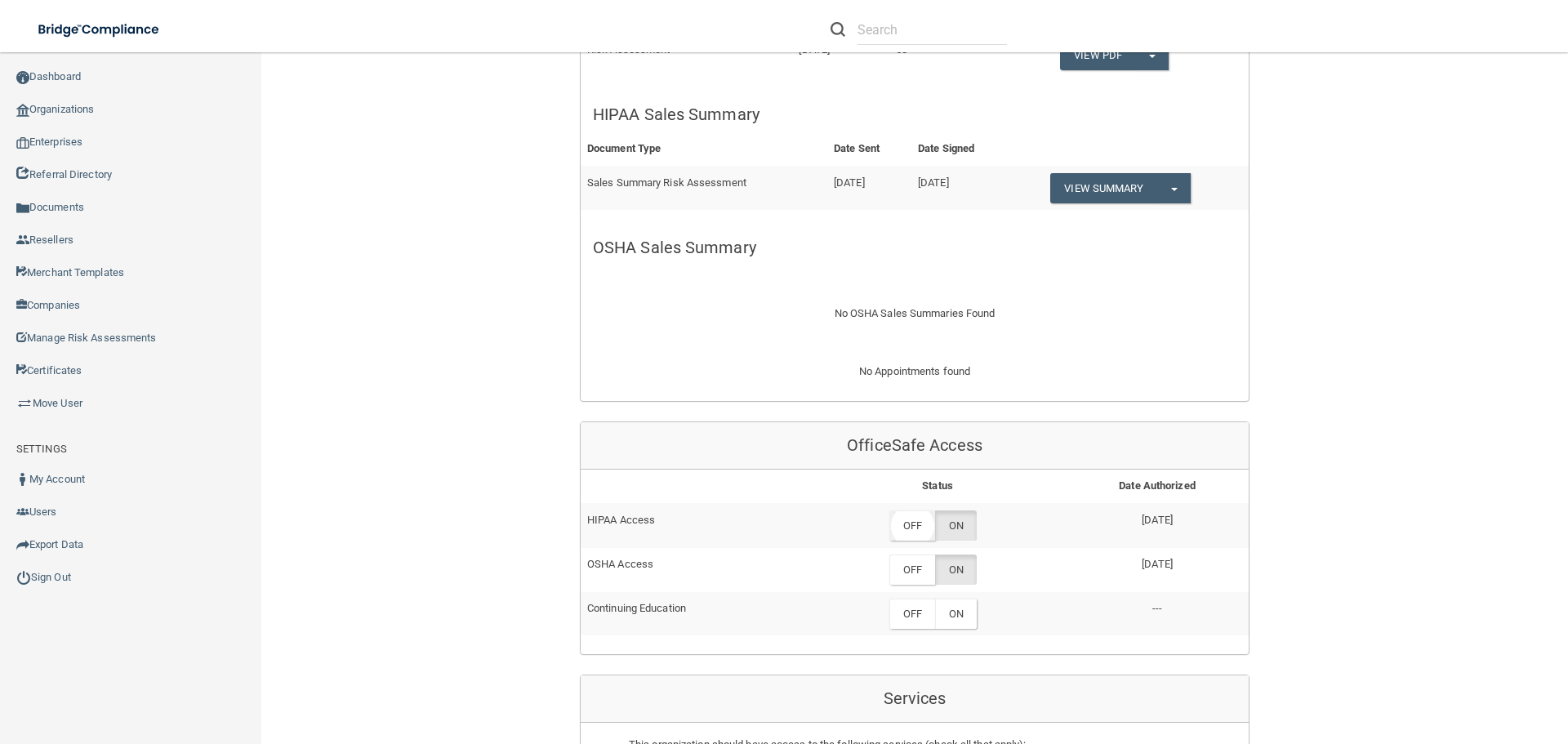
click at [909, 528] on label "OFF" at bounding box center [912, 526] width 46 height 30
click at [908, 574] on label "OFF" at bounding box center [912, 570] width 46 height 30
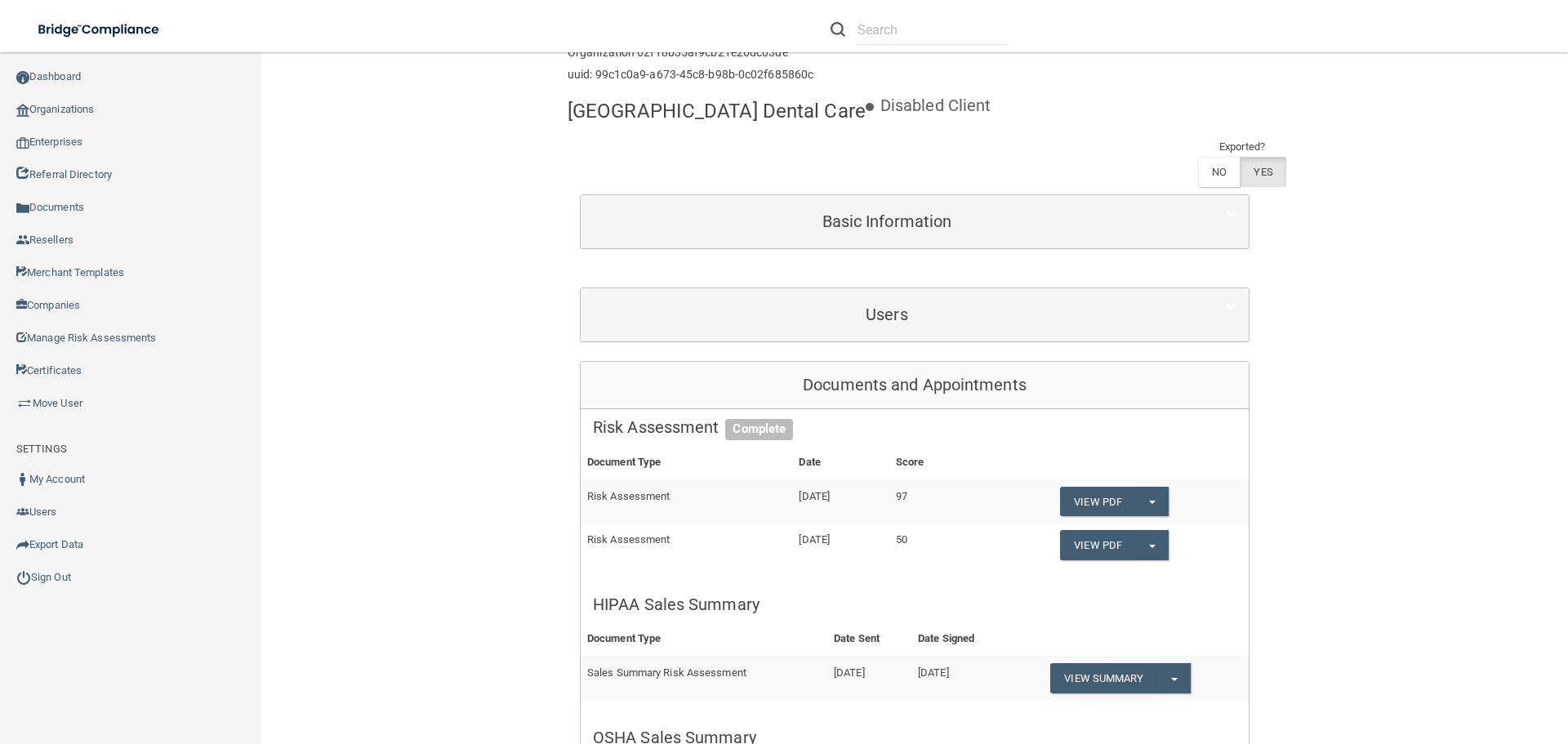
scroll to position [0, 0]
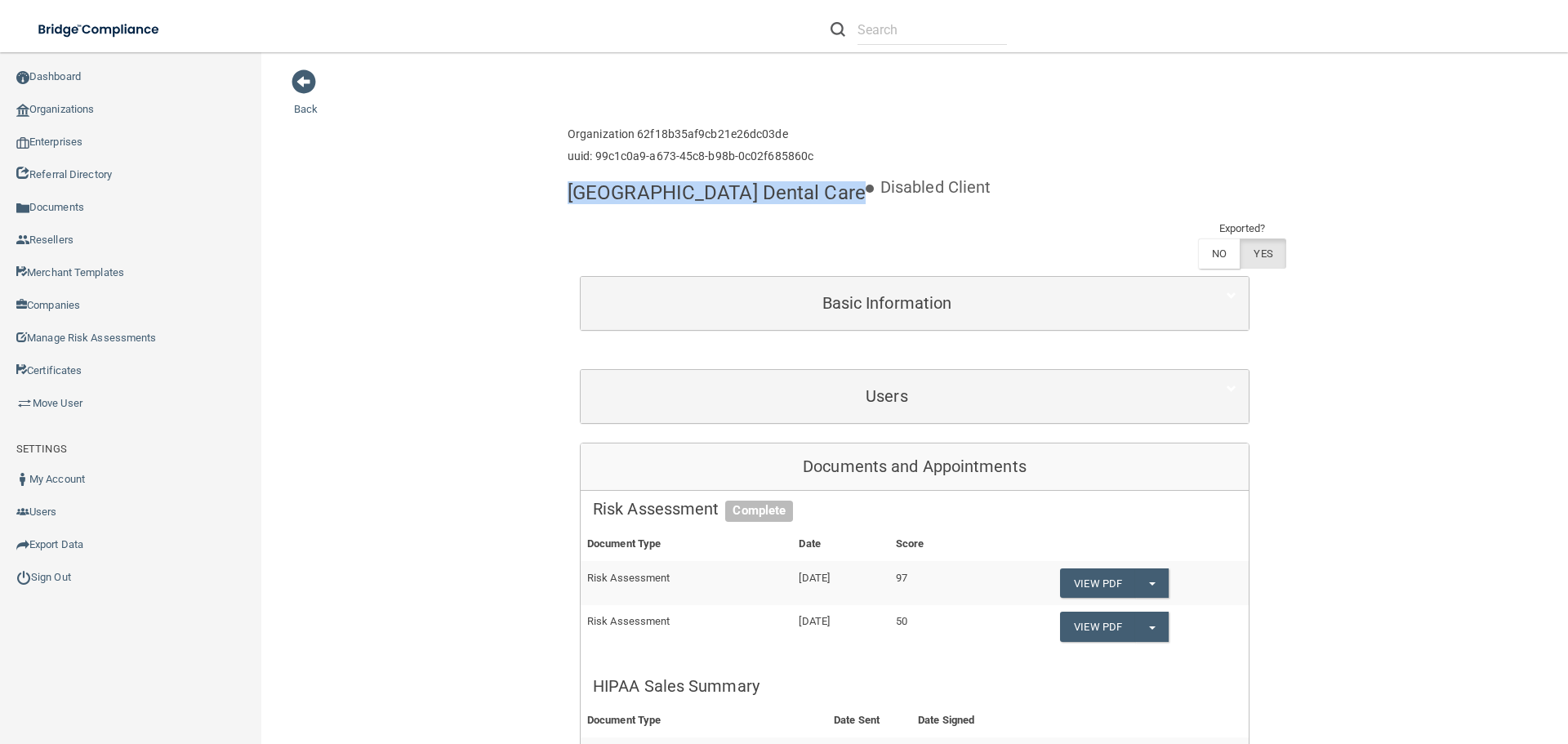
drag, startPoint x: 568, startPoint y: 195, endPoint x: 867, endPoint y: 195, distance: 299.0
click at [867, 173] on div "[GEOGRAPHIC_DATA] Dental Care Disabled Client" at bounding box center [914, 173] width 694 height 0
copy div "[GEOGRAPHIC_DATA] Dental Care"
